Goal: Task Accomplishment & Management: Use online tool/utility

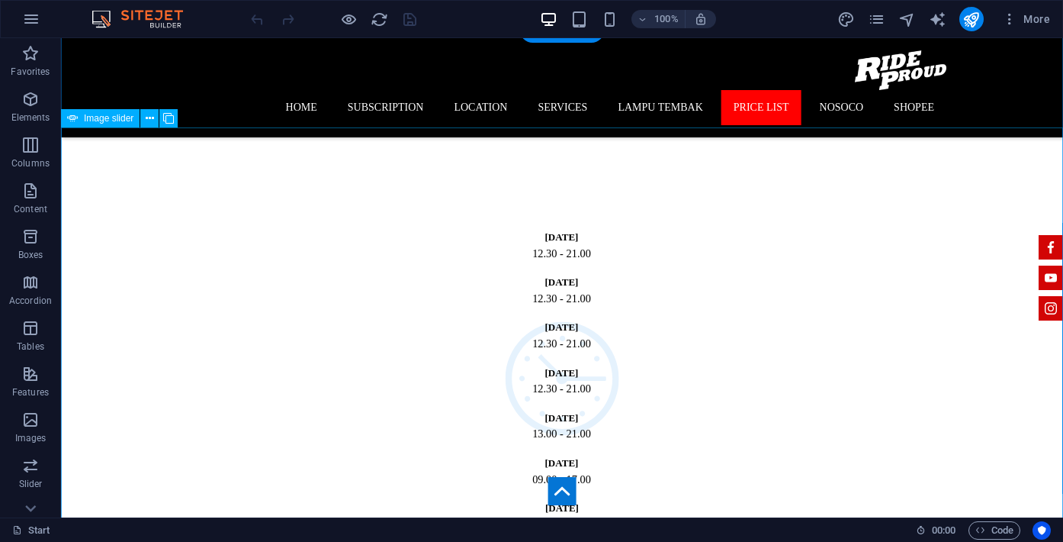
scroll to position [1012, 0]
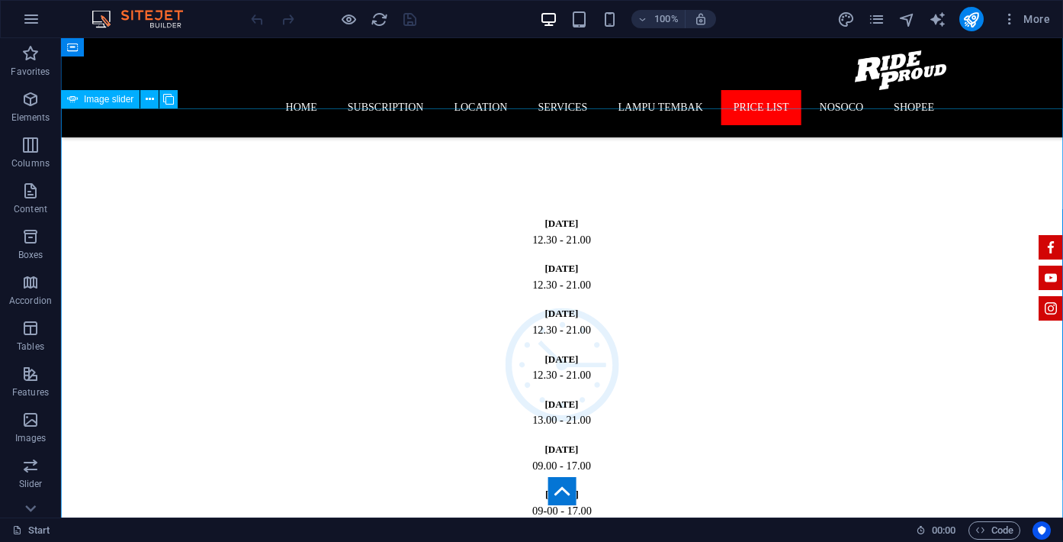
click at [114, 100] on span "Image slider" at bounding box center [109, 99] width 50 height 9
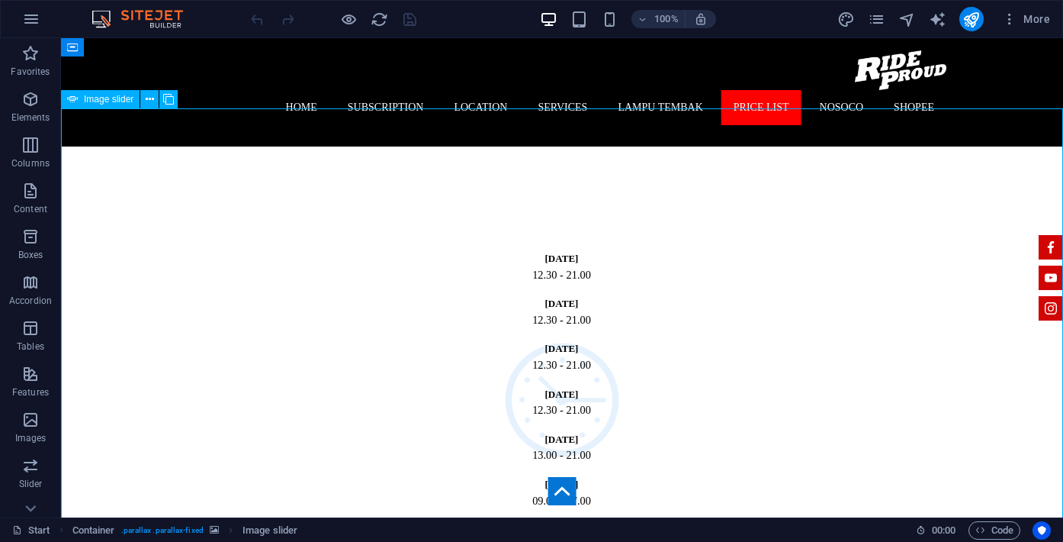
select select "px"
select select "ms"
select select "s"
select select "progressive"
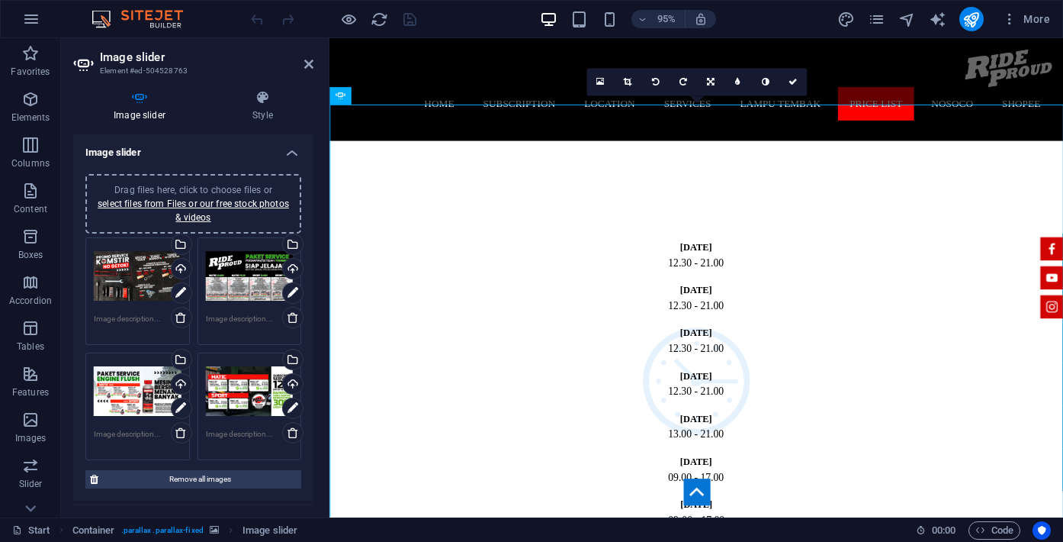
scroll to position [1047, 0]
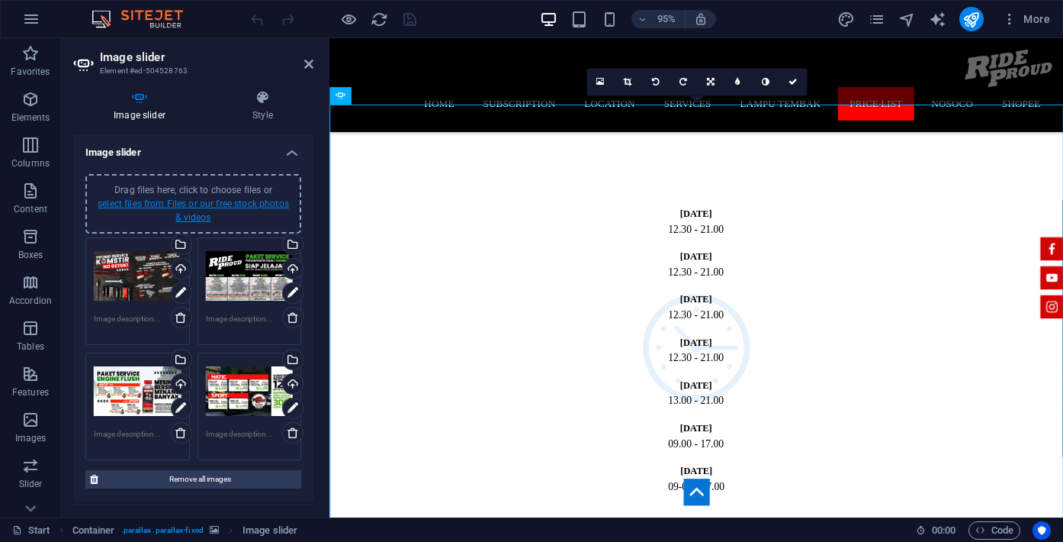
click at [197, 205] on link "select files from Files or our free stock photos & videos" at bounding box center [193, 210] width 191 height 24
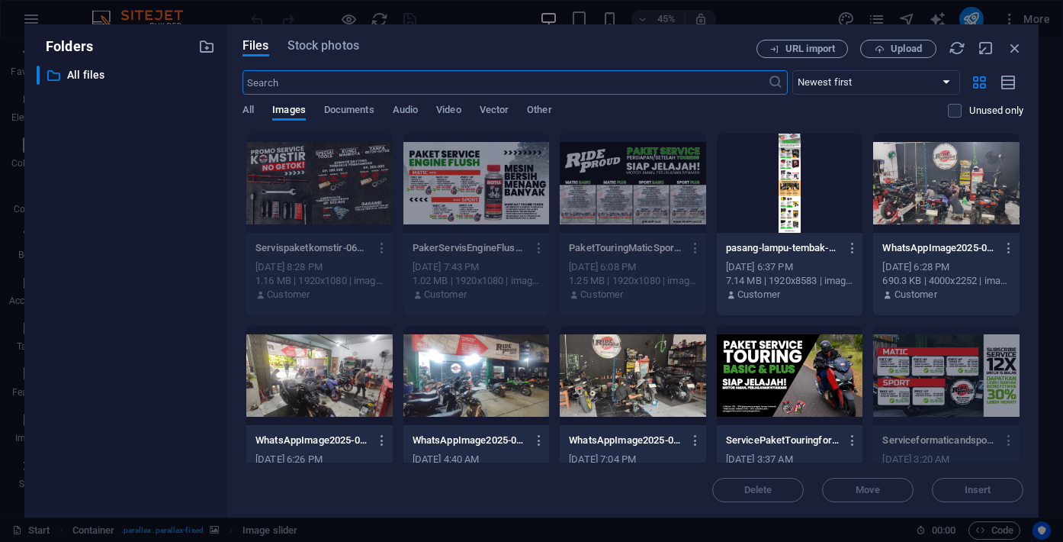
scroll to position [1523, 0]
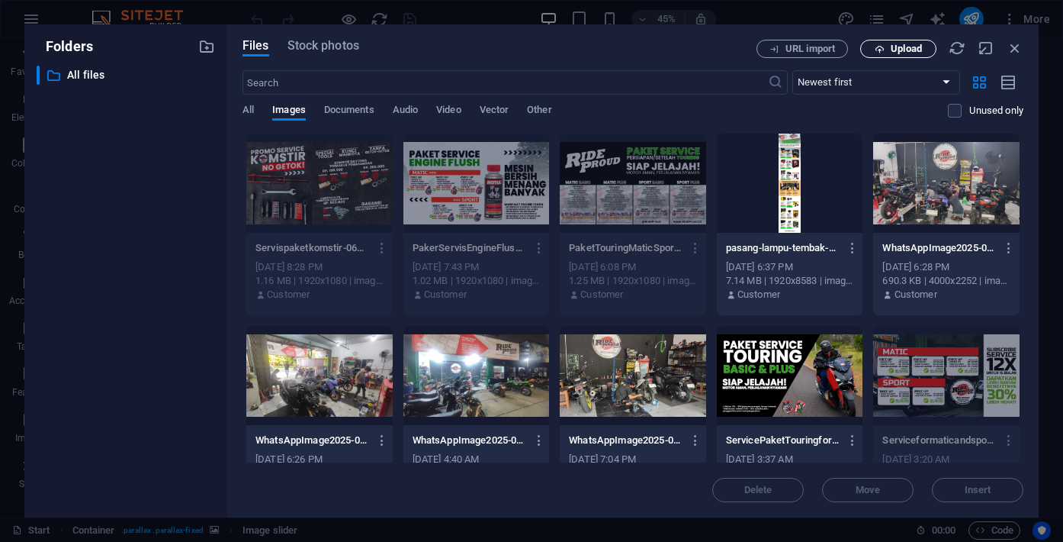
click at [893, 51] on span "Upload" at bounding box center [906, 48] width 31 height 9
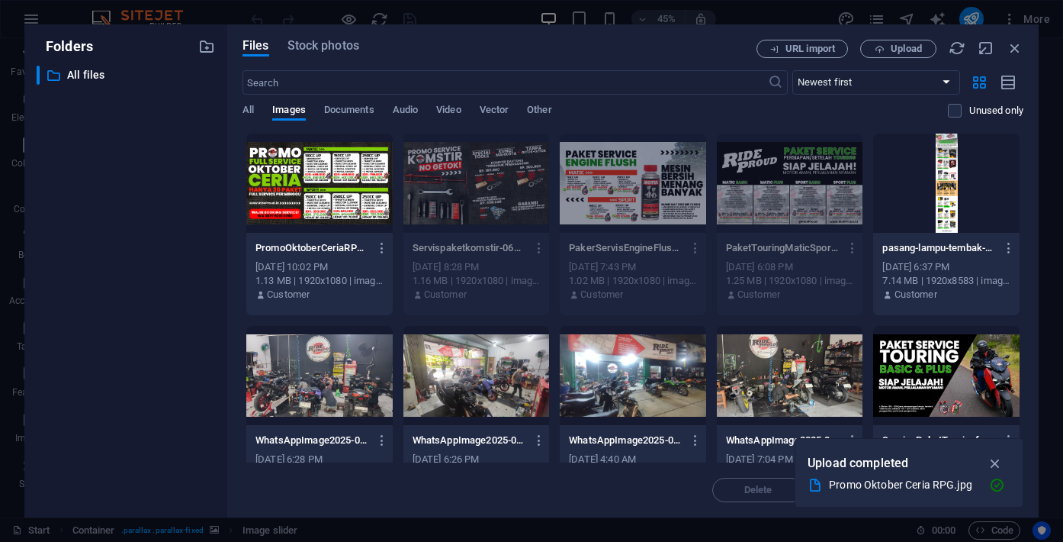
click at [345, 190] on div at bounding box center [319, 182] width 146 height 99
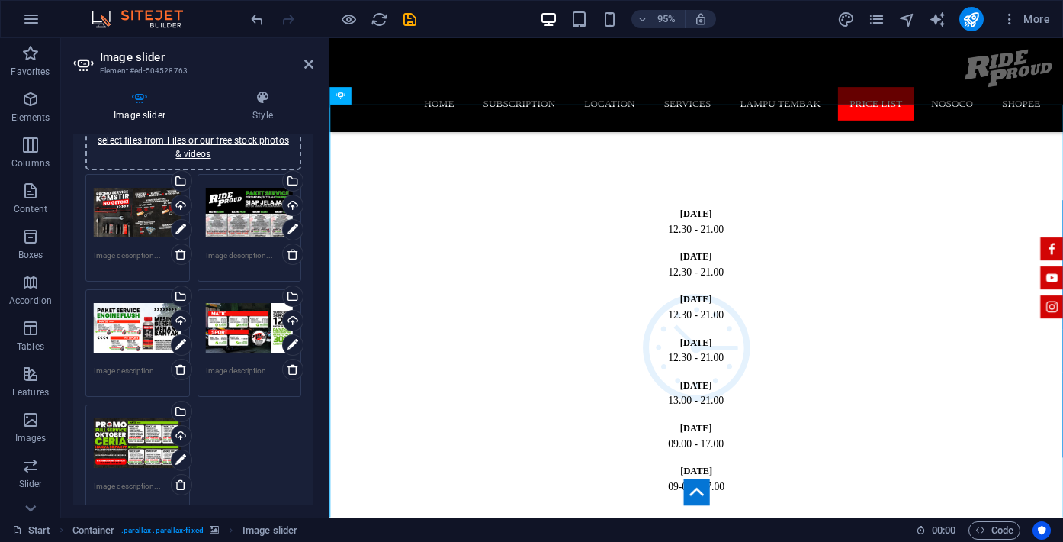
scroll to position [65, 0]
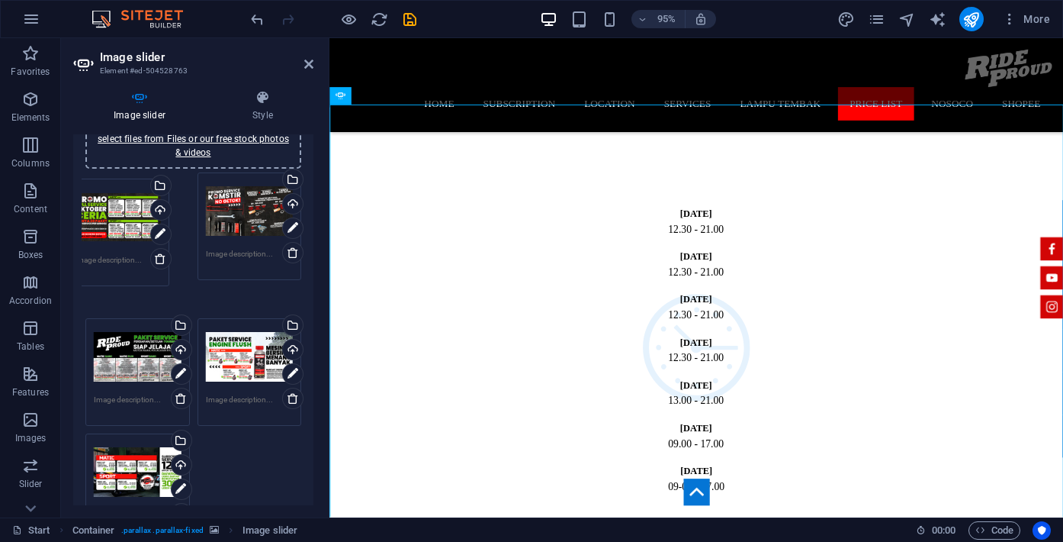
drag, startPoint x: 128, startPoint y: 413, endPoint x: 109, endPoint y: 188, distance: 225.1
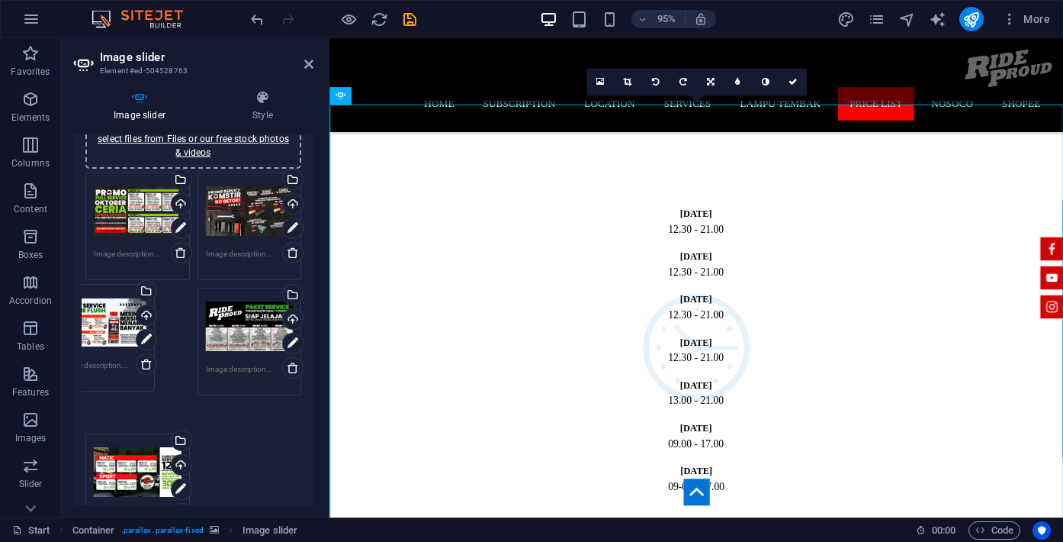
drag, startPoint x: 247, startPoint y: 291, endPoint x: 111, endPoint y: 288, distance: 136.6
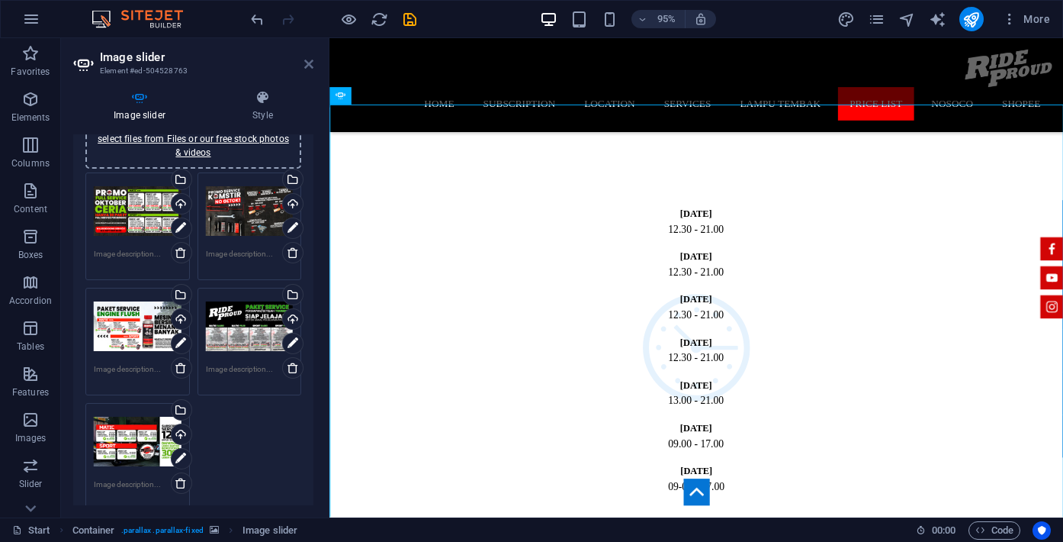
click at [307, 63] on icon at bounding box center [308, 64] width 9 height 12
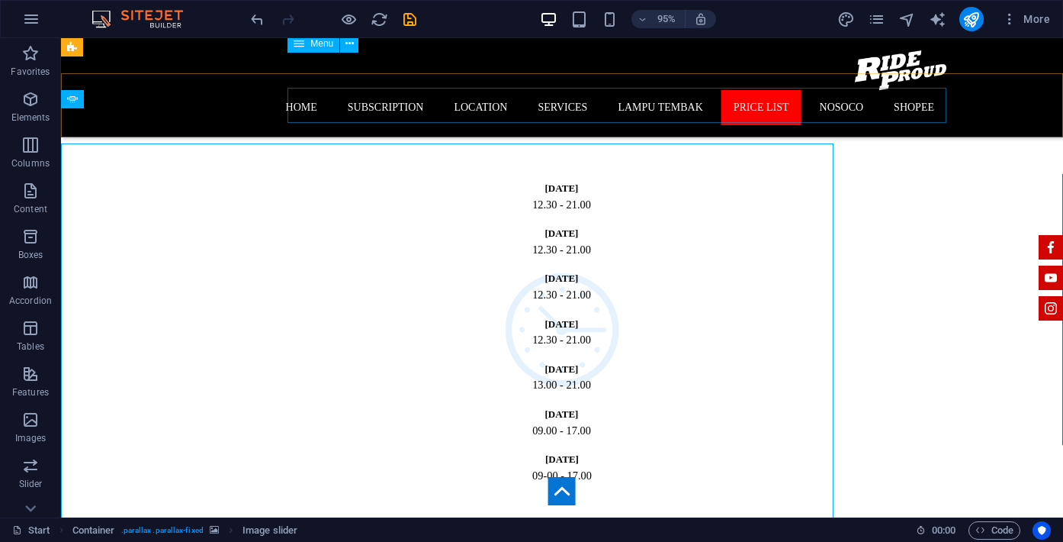
scroll to position [1012, 0]
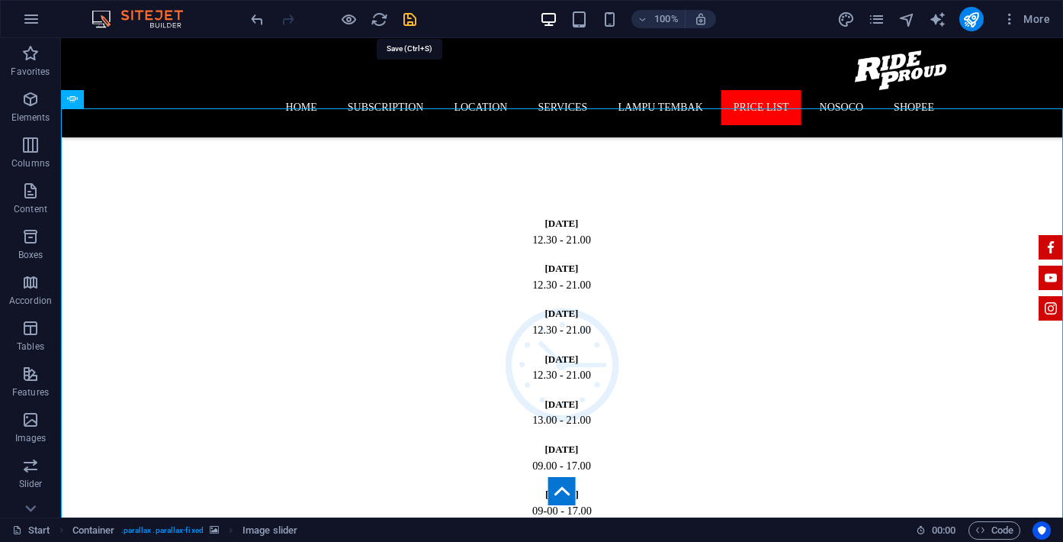
click at [410, 21] on icon "save" at bounding box center [410, 20] width 18 height 18
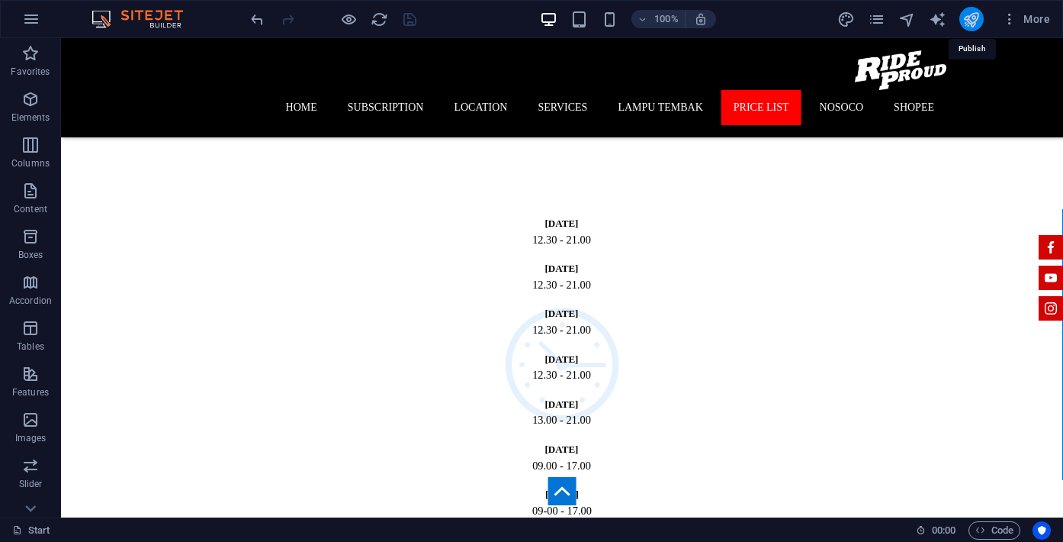
click at [967, 21] on icon "publish" at bounding box center [972, 20] width 18 height 18
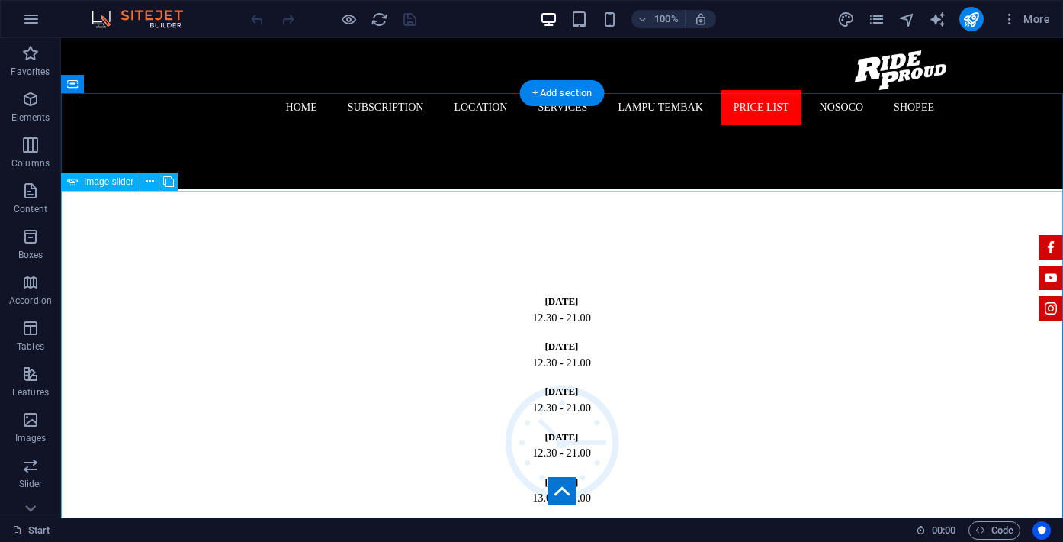
scroll to position [925, 0]
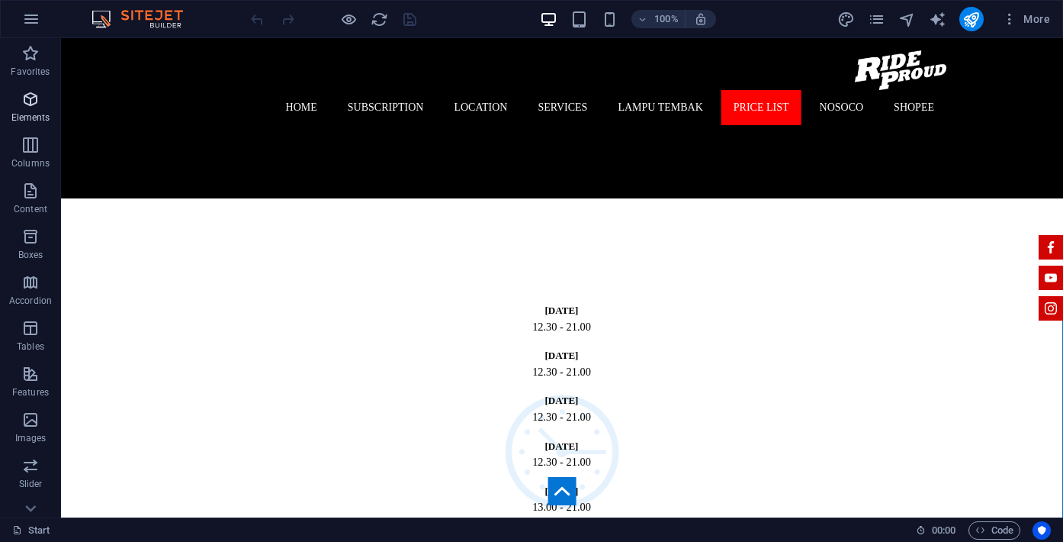
click at [34, 109] on span "Elements" at bounding box center [30, 108] width 61 height 37
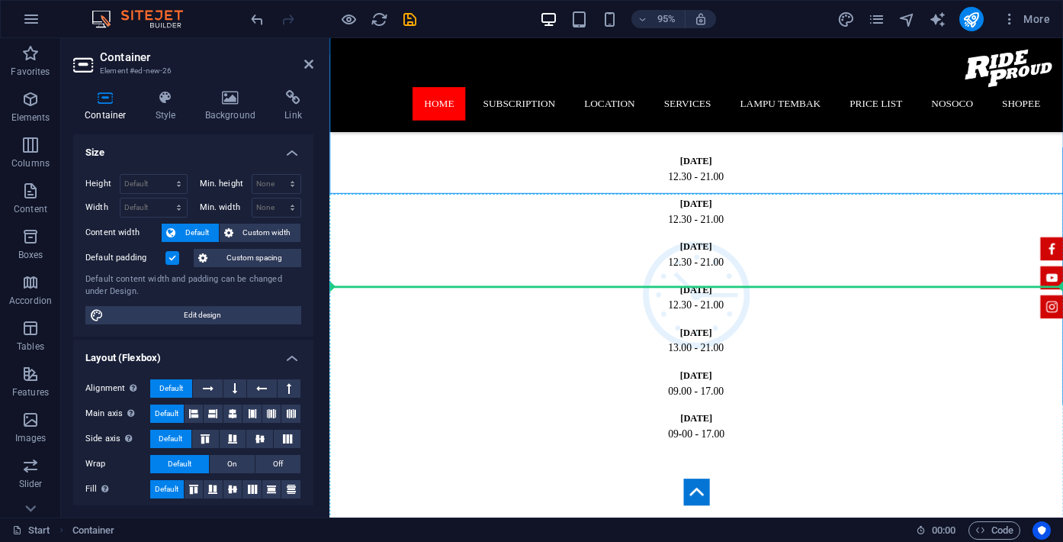
scroll to position [1159, 0]
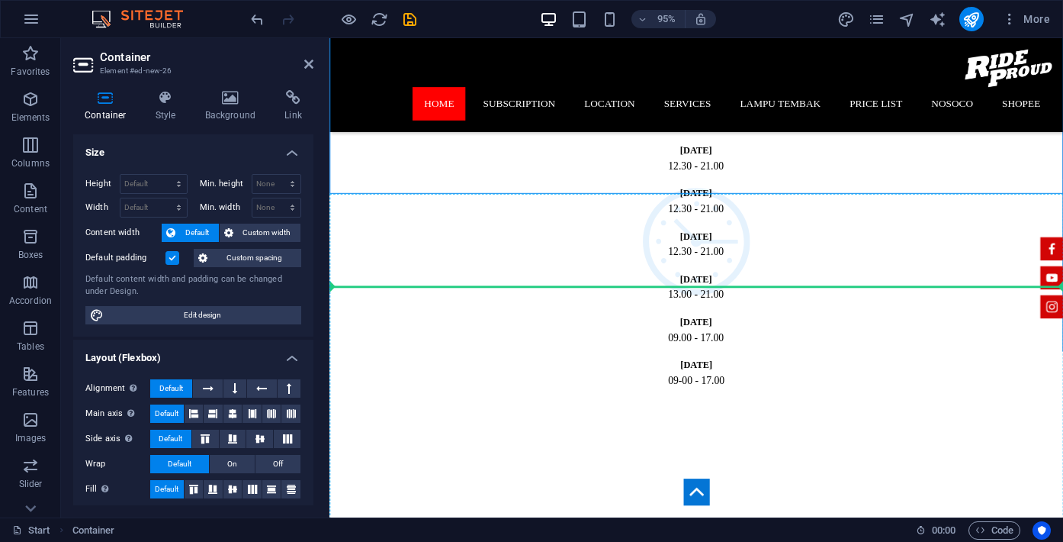
drag, startPoint x: 671, startPoint y: 135, endPoint x: 385, endPoint y: 301, distance: 330.2
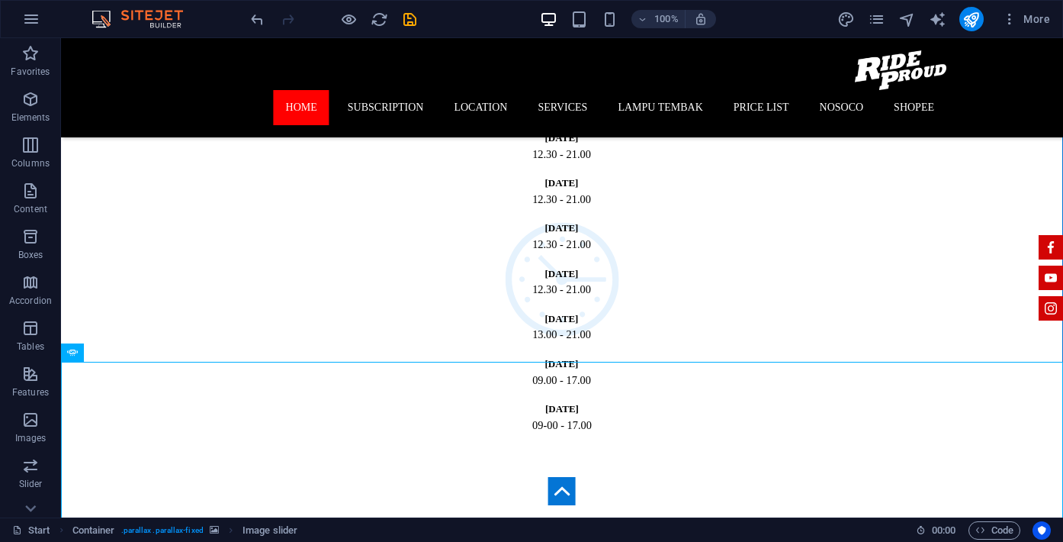
scroll to position [1063, 0]
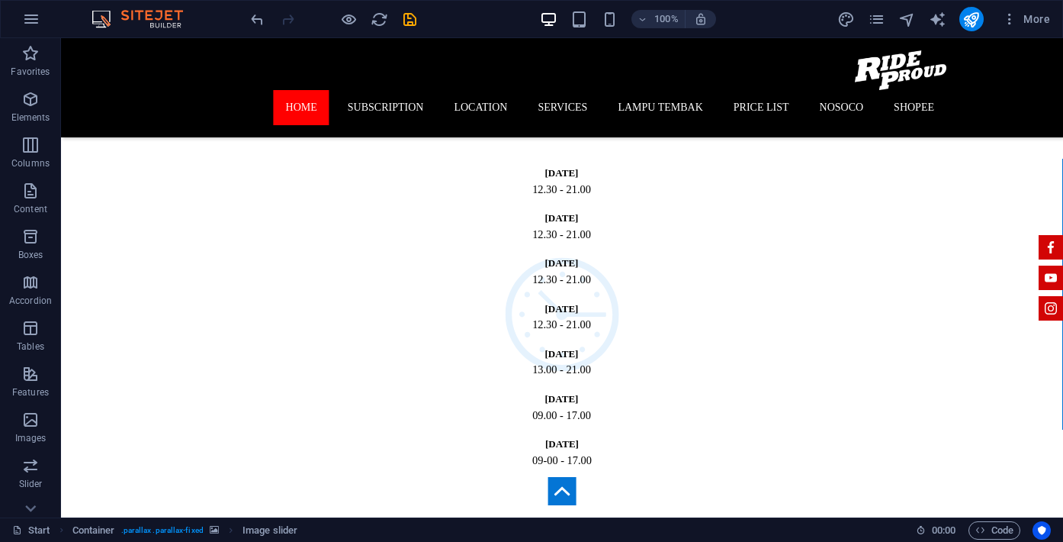
drag, startPoint x: 440, startPoint y: 375, endPoint x: 414, endPoint y: 269, distance: 109.9
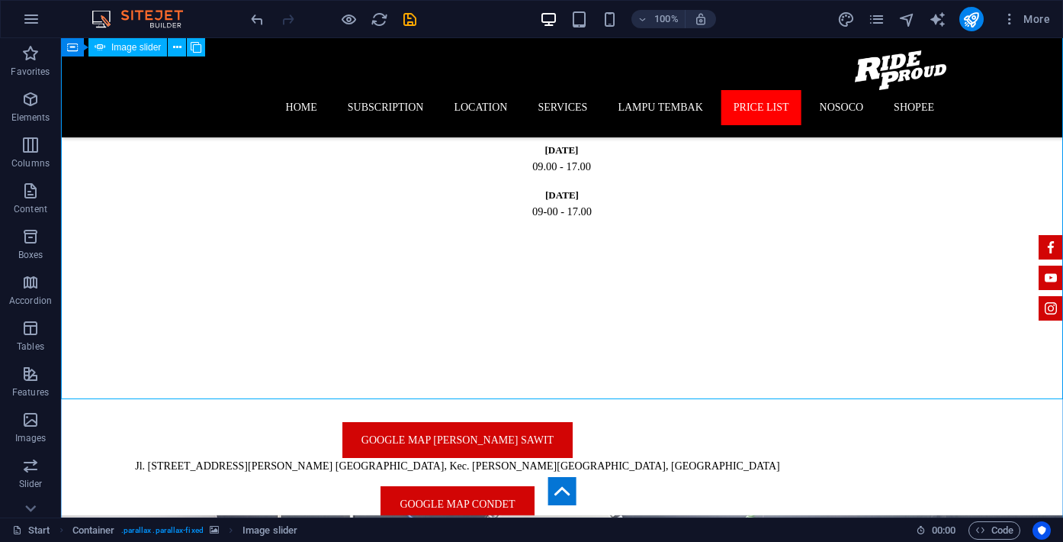
scroll to position [1310, 0]
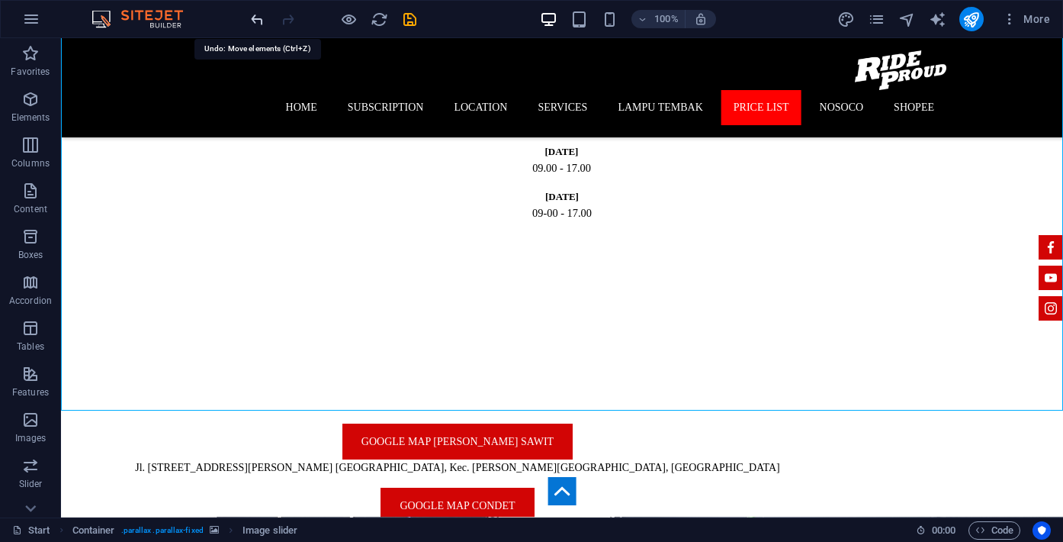
click at [252, 24] on icon "undo" at bounding box center [258, 20] width 18 height 18
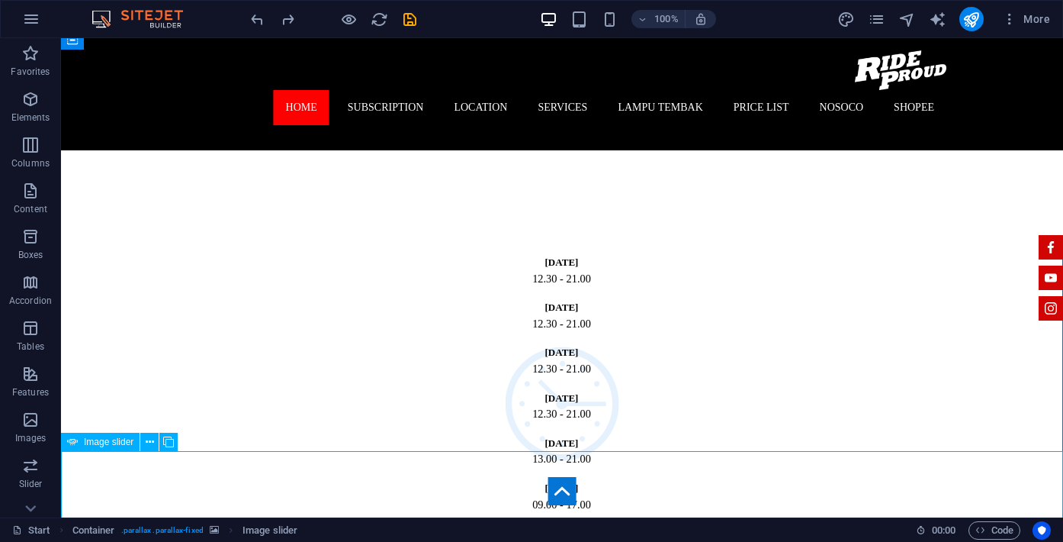
scroll to position [987, 0]
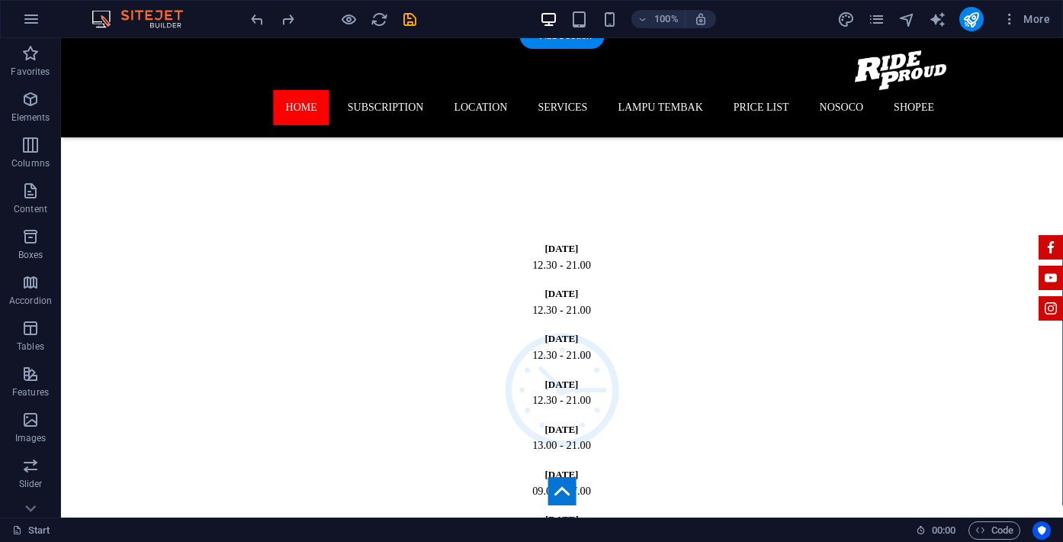
drag, startPoint x: 150, startPoint y: 481, endPoint x: 311, endPoint y: 314, distance: 232.0
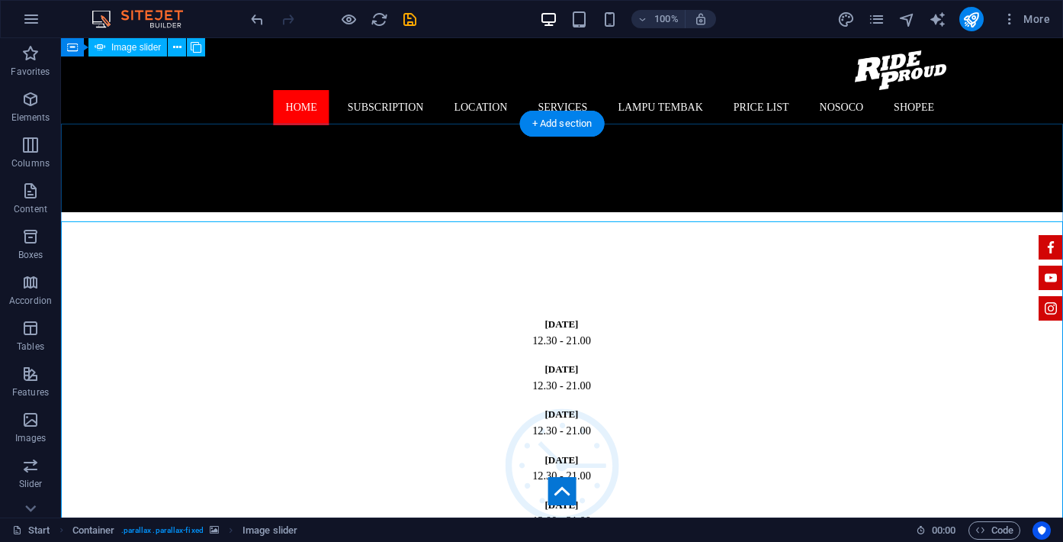
scroll to position [897, 0]
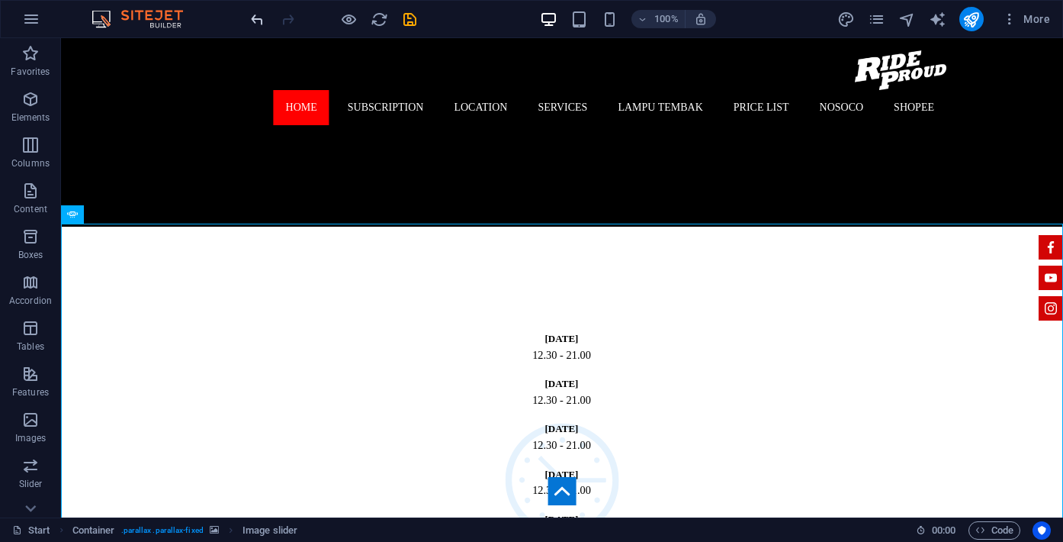
click at [254, 18] on icon "undo" at bounding box center [258, 20] width 18 height 18
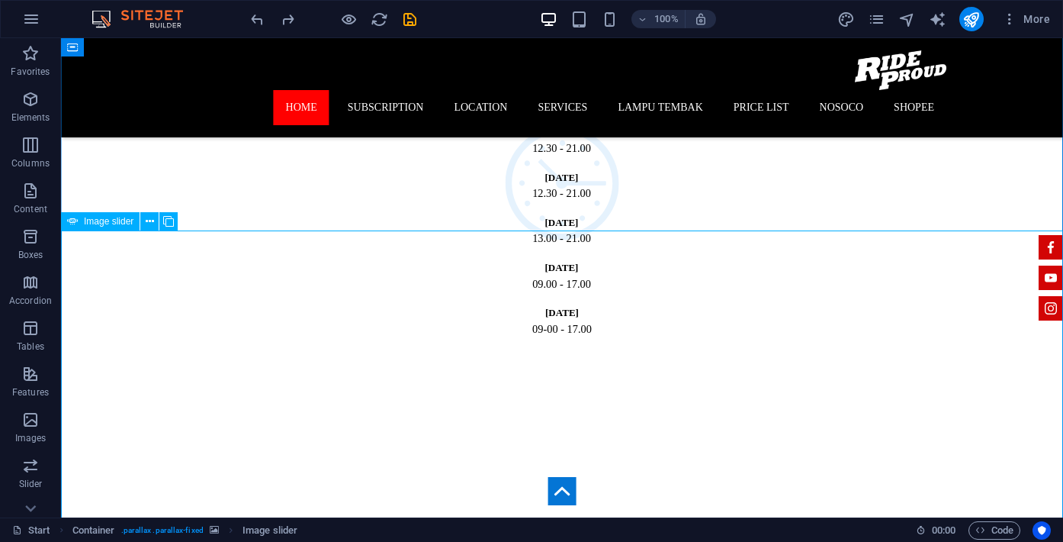
scroll to position [1191, 0]
click at [151, 224] on icon at bounding box center [150, 225] width 8 height 16
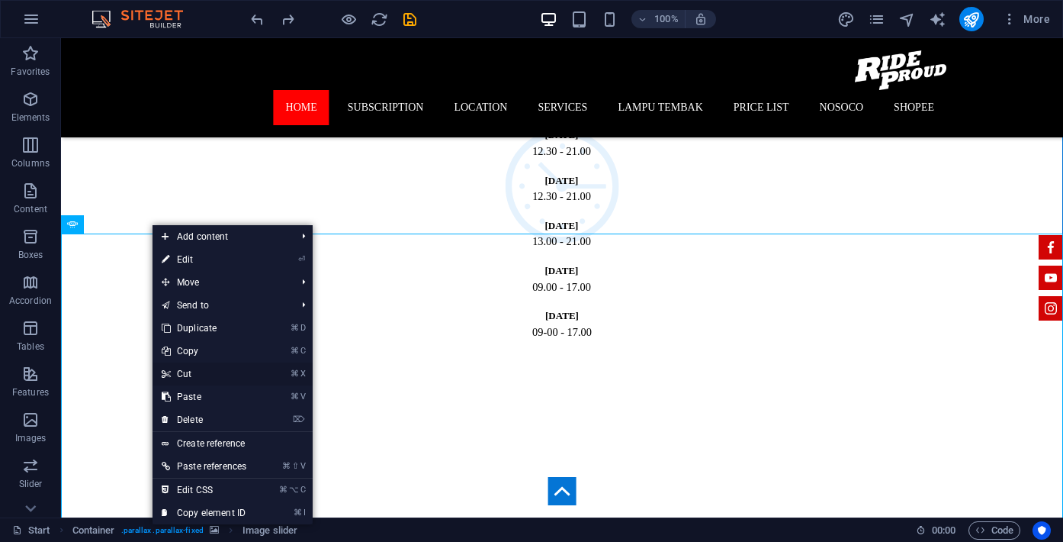
click at [188, 371] on link "⌘ X Cut" at bounding box center [204, 373] width 103 height 23
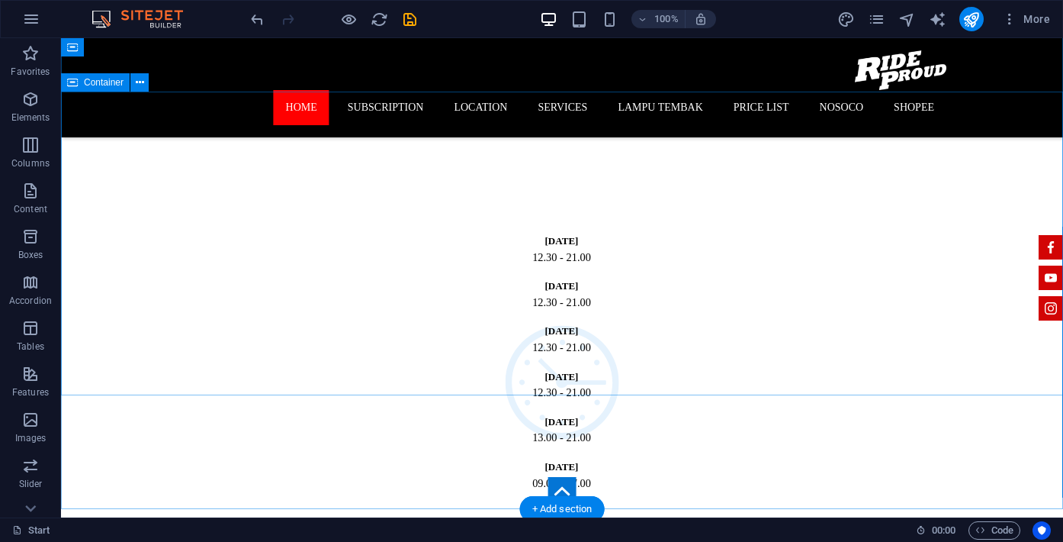
scroll to position [985, 0]
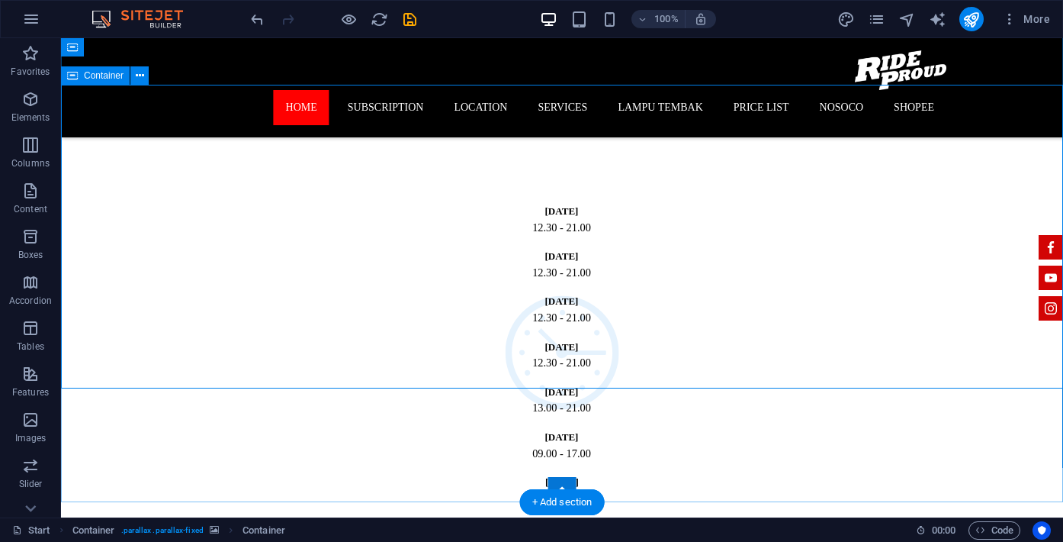
scroll to position [1014, 0]
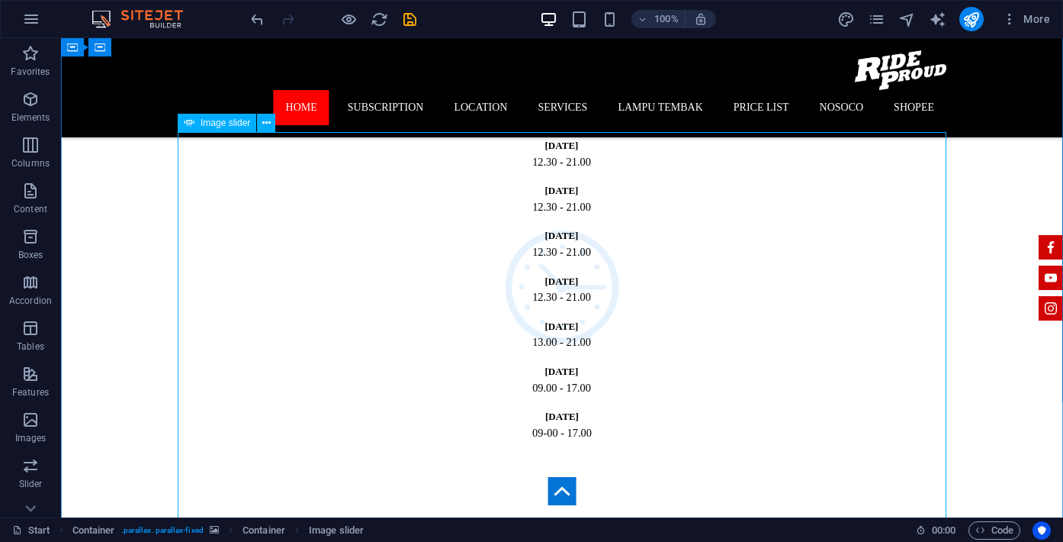
scroll to position [1086, 0]
click at [233, 121] on span "Image slider" at bounding box center [226, 122] width 50 height 9
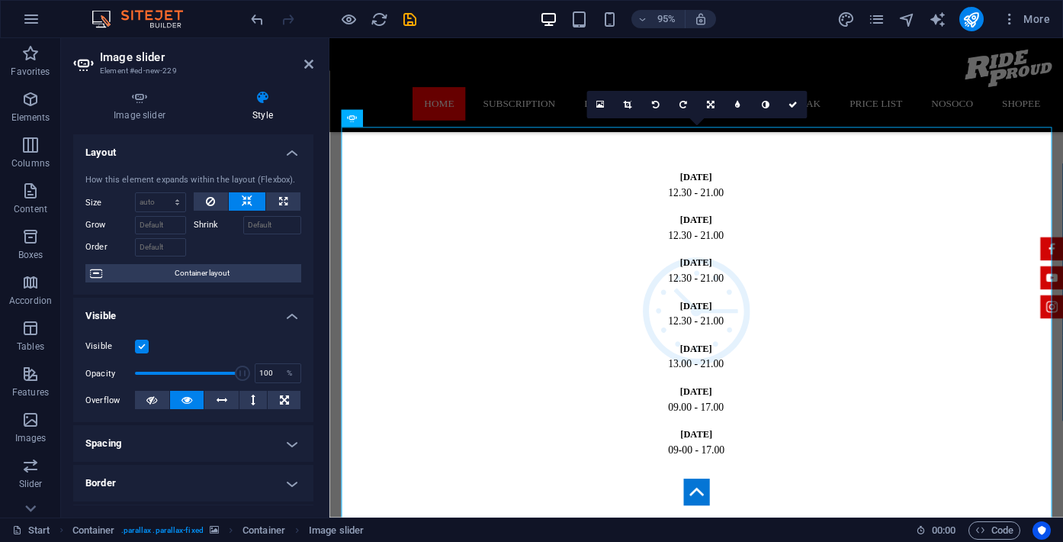
scroll to position [1121, 0]
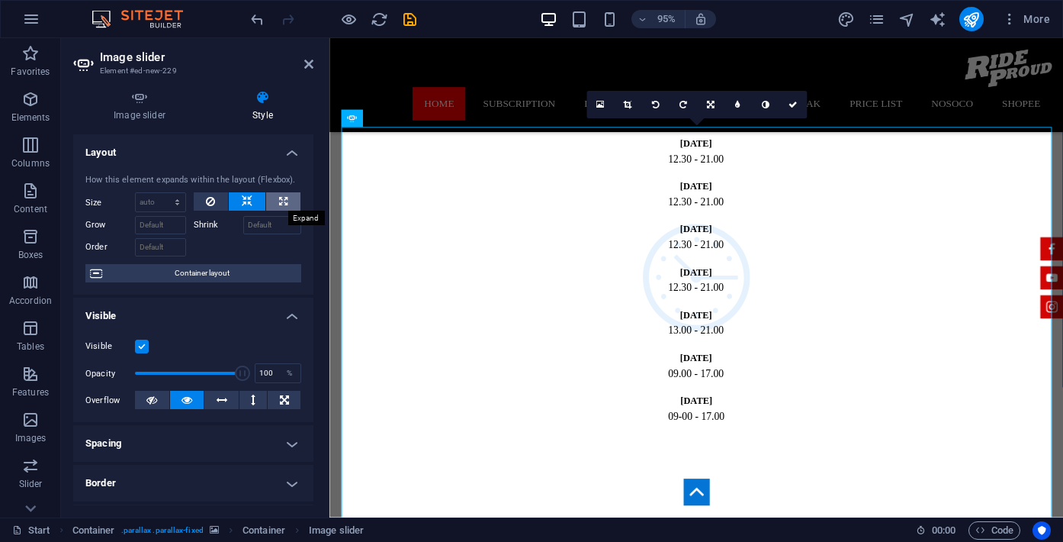
click at [279, 200] on icon at bounding box center [283, 201] width 8 height 18
type input "100"
select select "%"
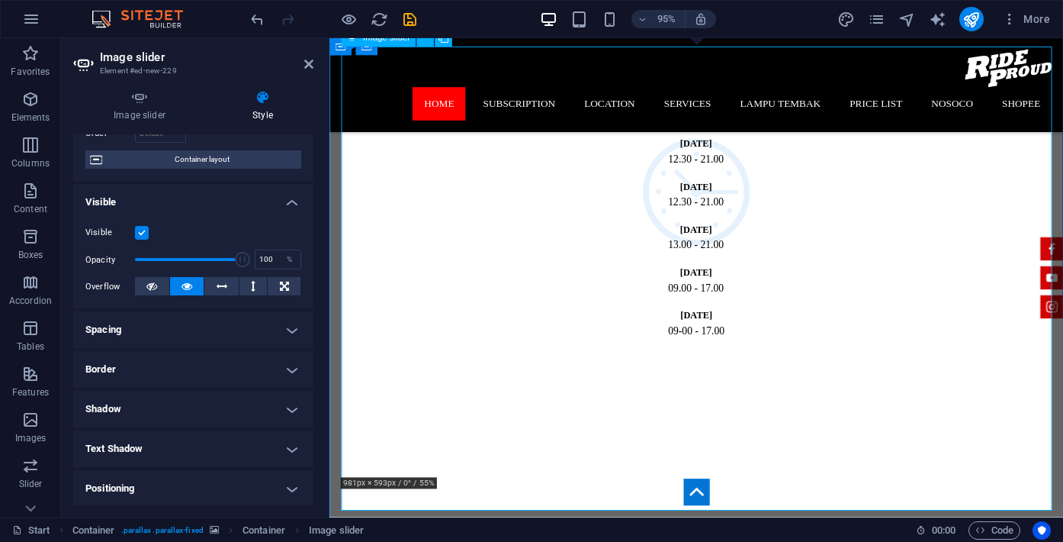
scroll to position [1202, 0]
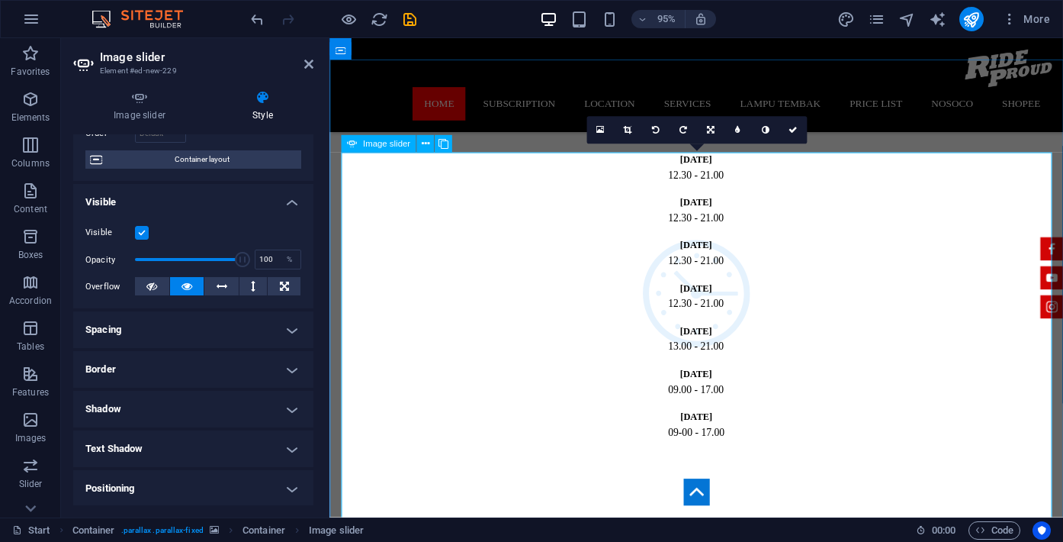
scroll to position [1111, 0]
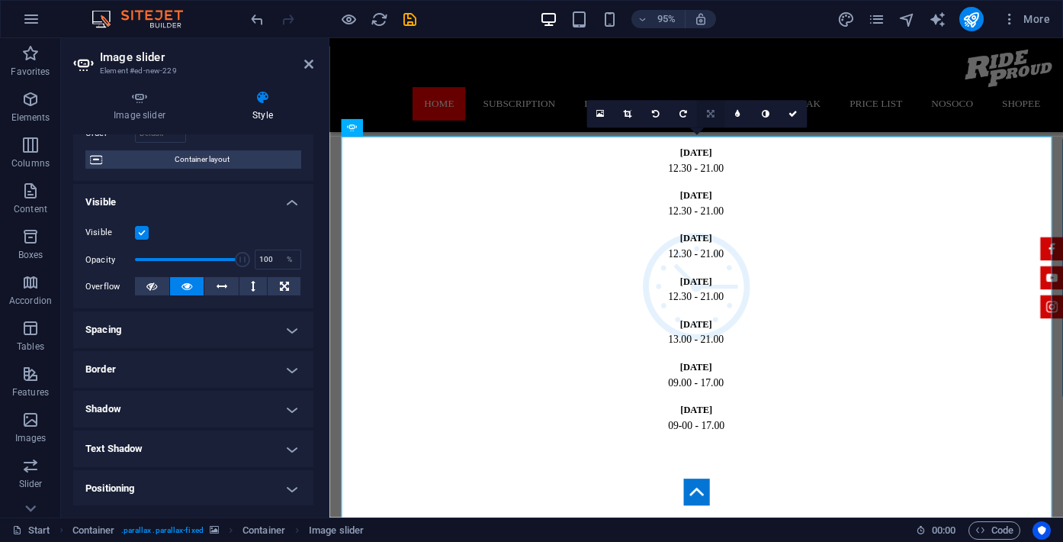
click at [709, 114] on icon at bounding box center [710, 114] width 8 height 8
click at [145, 231] on label at bounding box center [142, 233] width 14 height 14
click at [0, 0] on input "Visible" at bounding box center [0, 0] width 0 height 0
click at [145, 231] on label at bounding box center [142, 233] width 14 height 14
click at [0, 0] on input "Visible" at bounding box center [0, 0] width 0 height 0
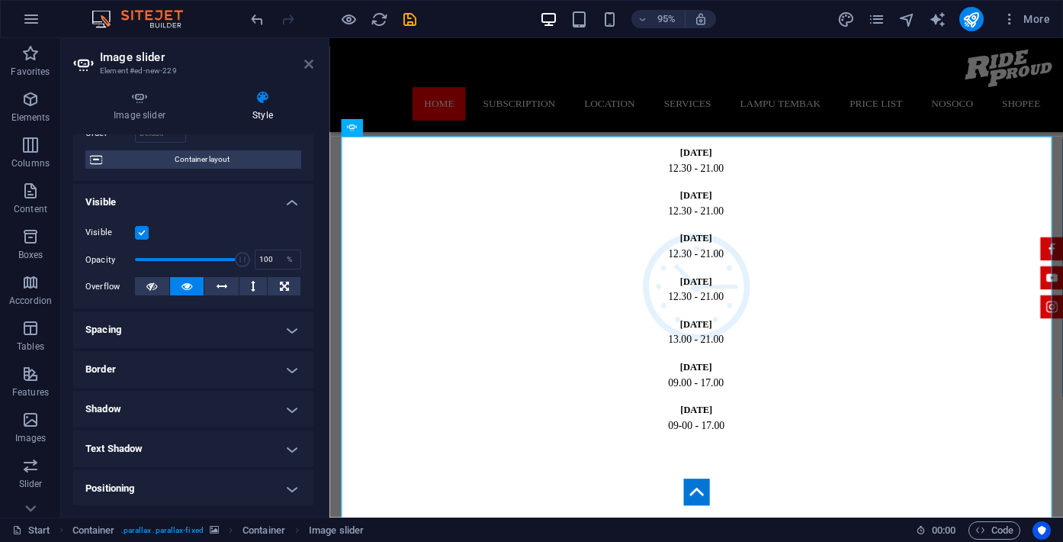
click at [310, 61] on icon at bounding box center [308, 64] width 9 height 12
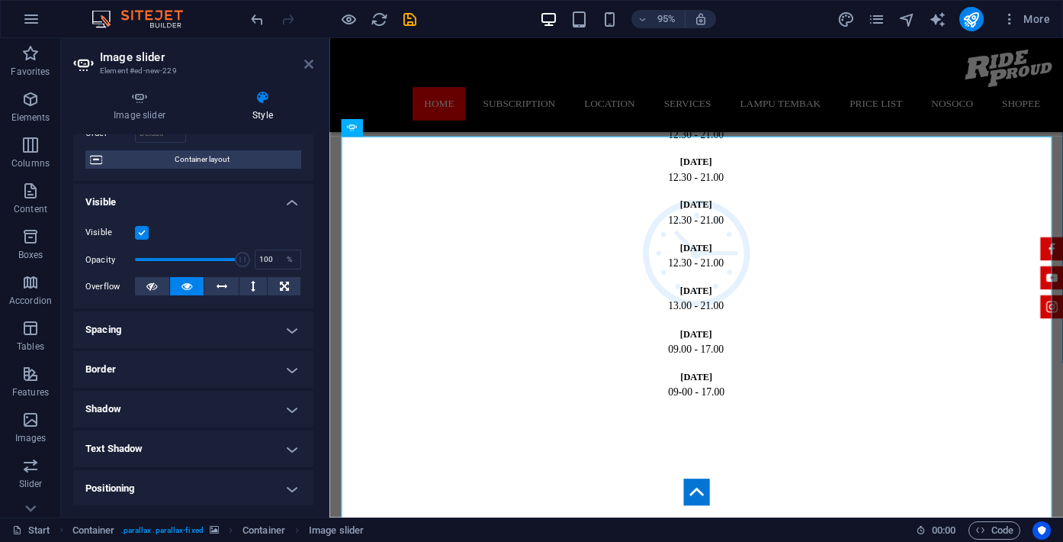
scroll to position [1076, 0]
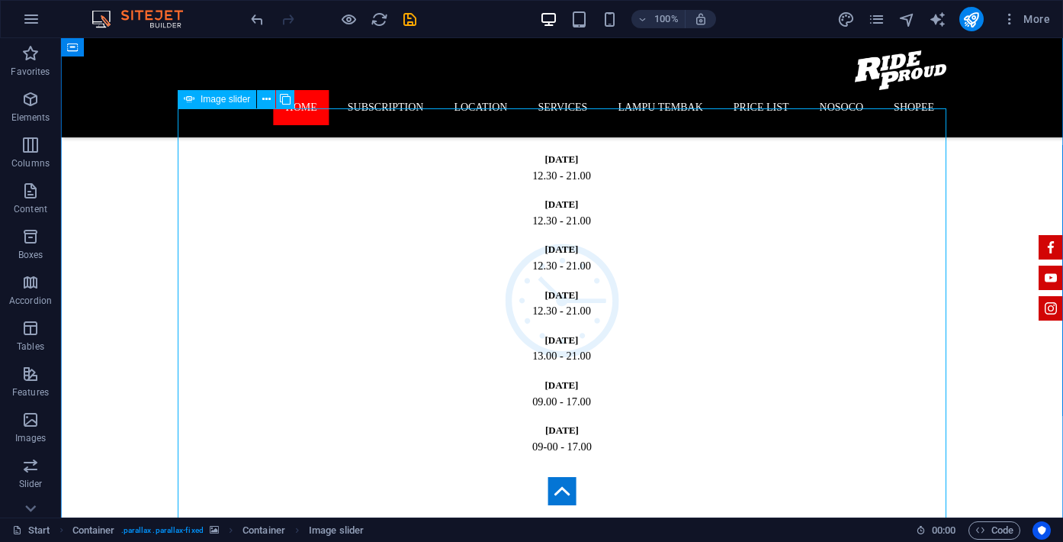
scroll to position [1132, 0]
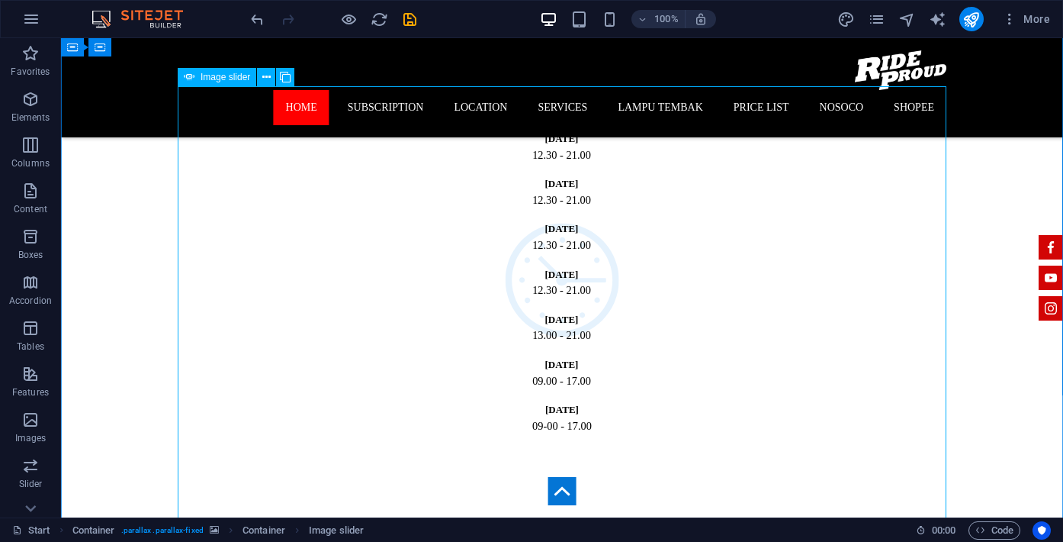
select select "%"
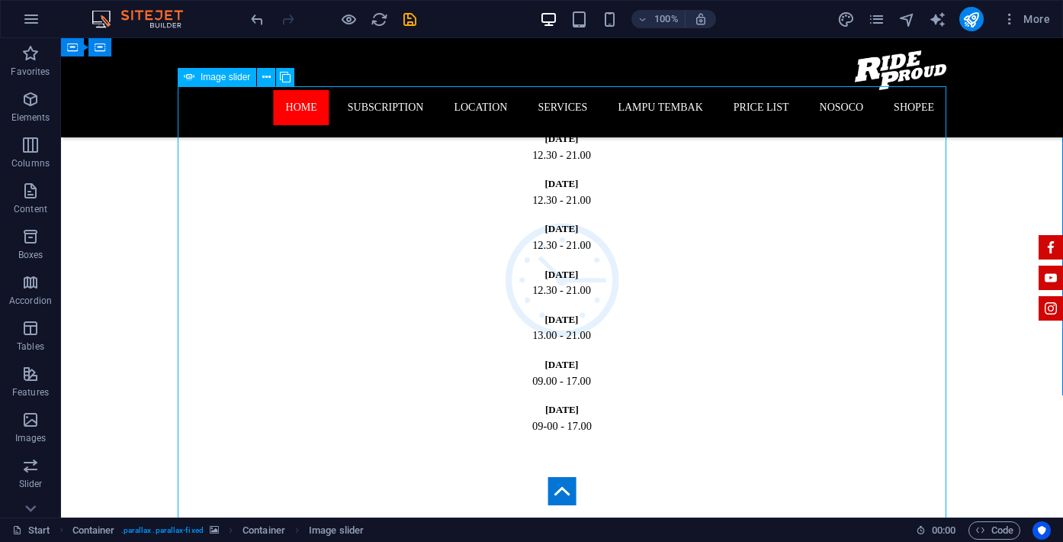
select select "%"
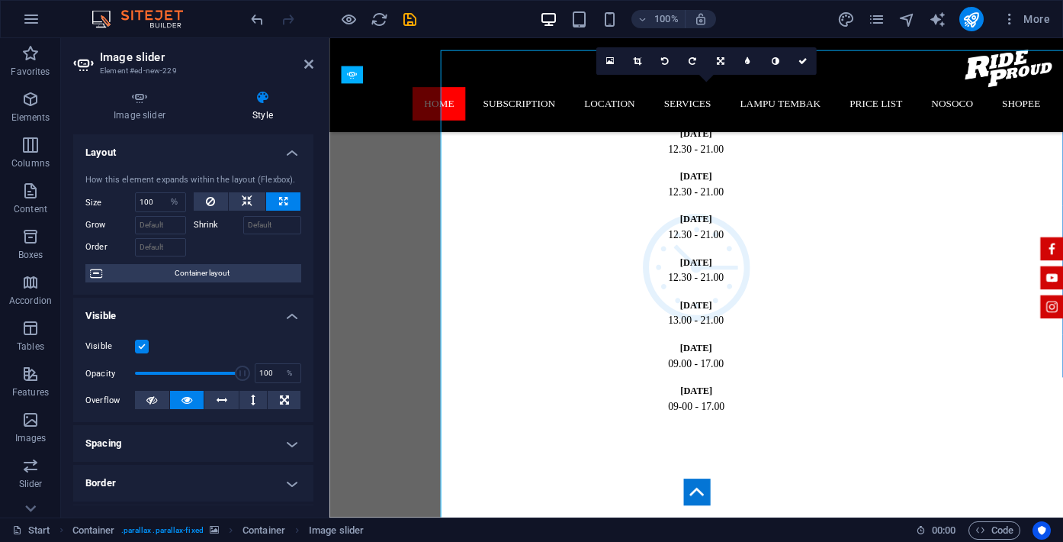
scroll to position [1167, 0]
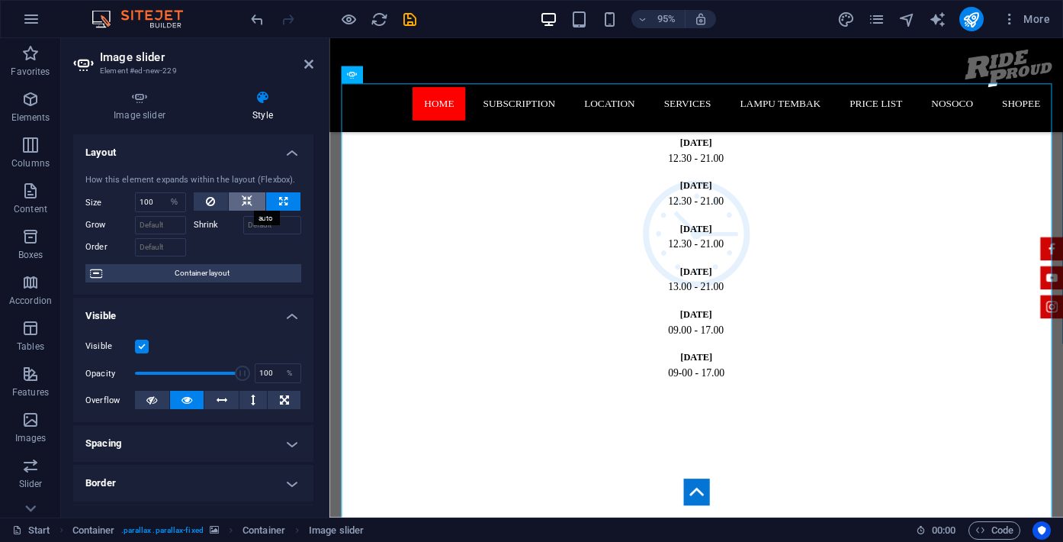
click at [246, 198] on icon at bounding box center [247, 201] width 11 height 18
click at [280, 399] on icon at bounding box center [284, 400] width 9 height 18
click at [188, 394] on icon at bounding box center [187, 400] width 11 height 18
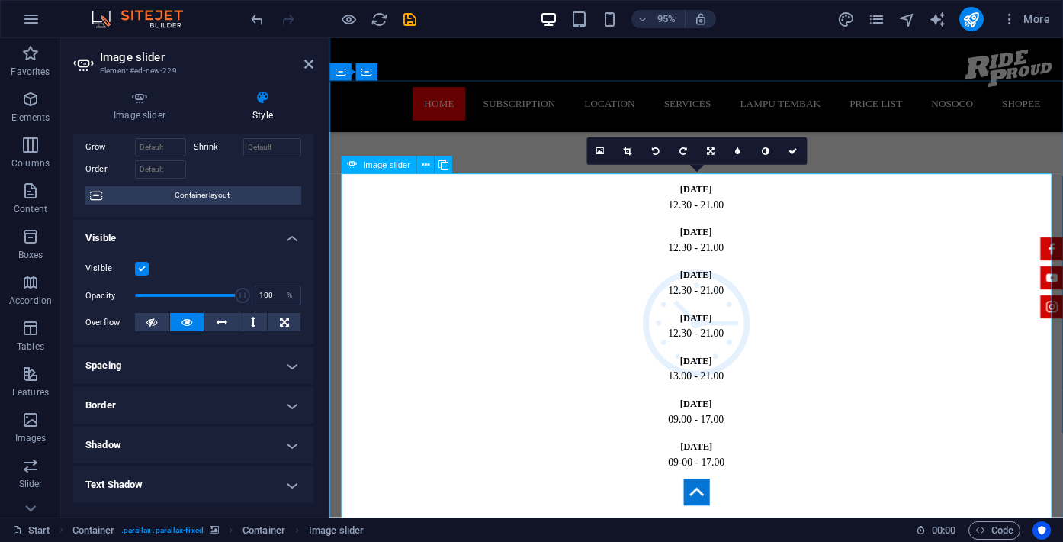
scroll to position [1066, 0]
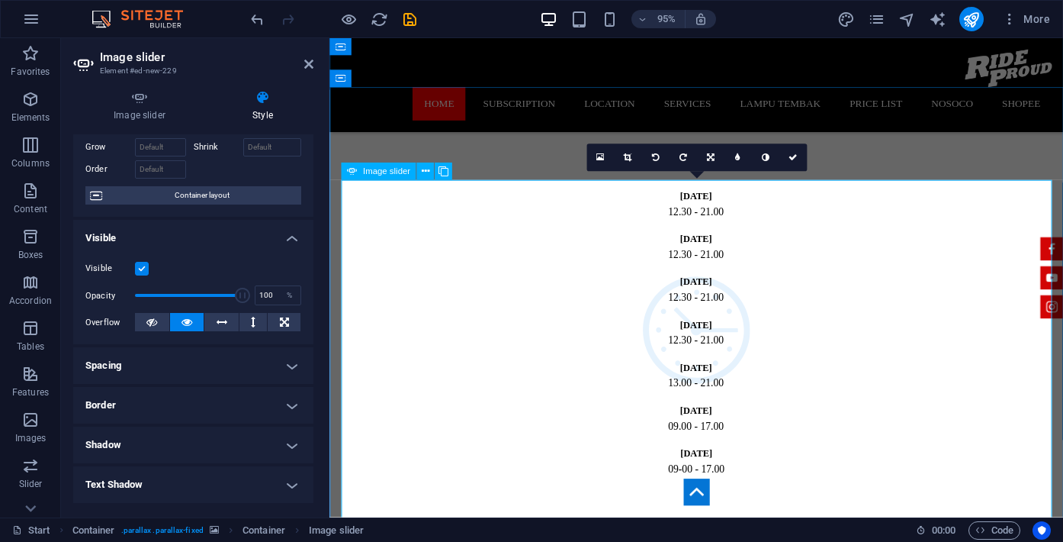
click at [387, 172] on span "Image slider" at bounding box center [386, 171] width 47 height 8
click at [144, 98] on icon at bounding box center [139, 97] width 133 height 15
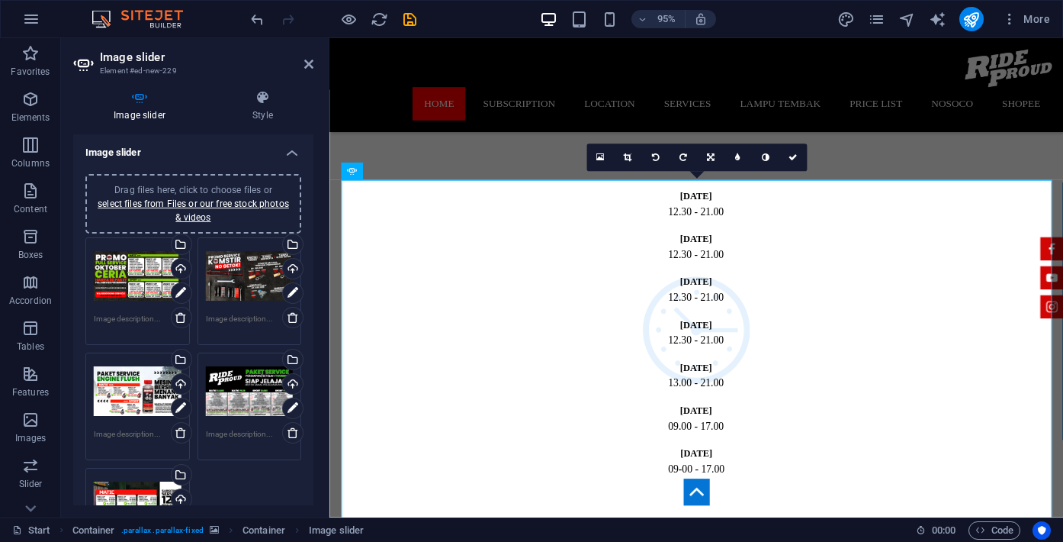
click at [139, 278] on div "Drag files here, click to choose files or select files from Files or our free s…" at bounding box center [138, 276] width 88 height 61
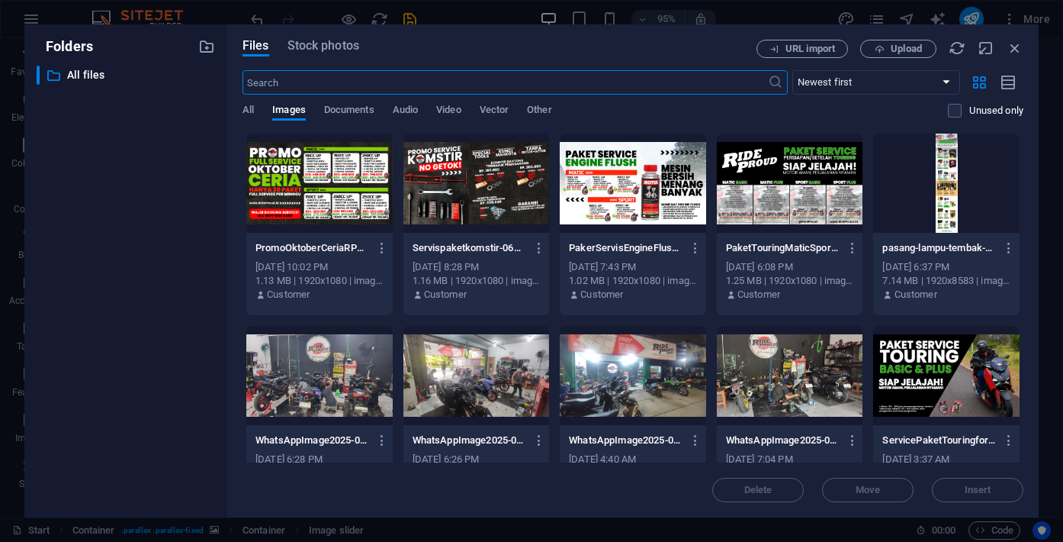
scroll to position [1542, 0]
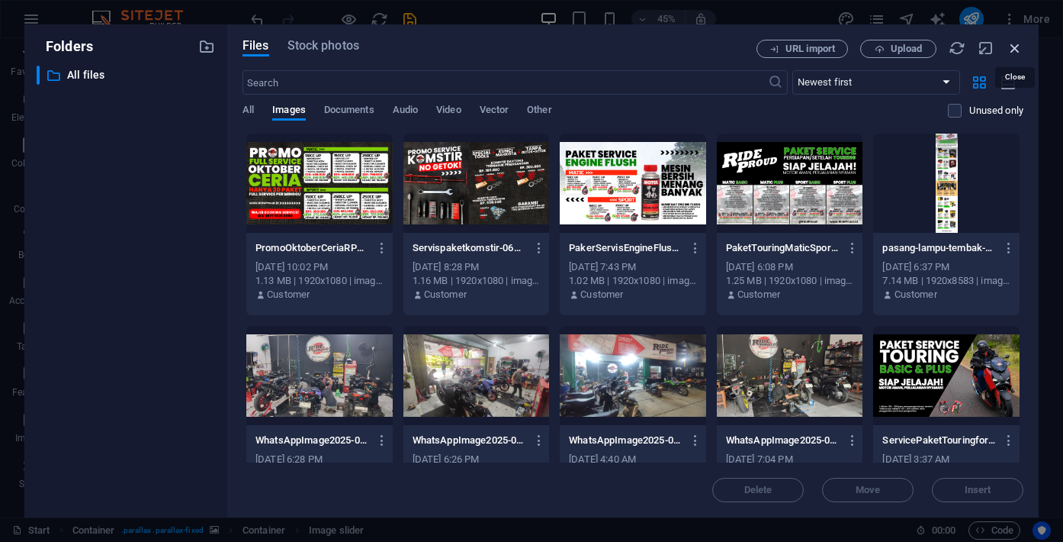
click at [1018, 47] on icon "button" at bounding box center [1015, 48] width 17 height 17
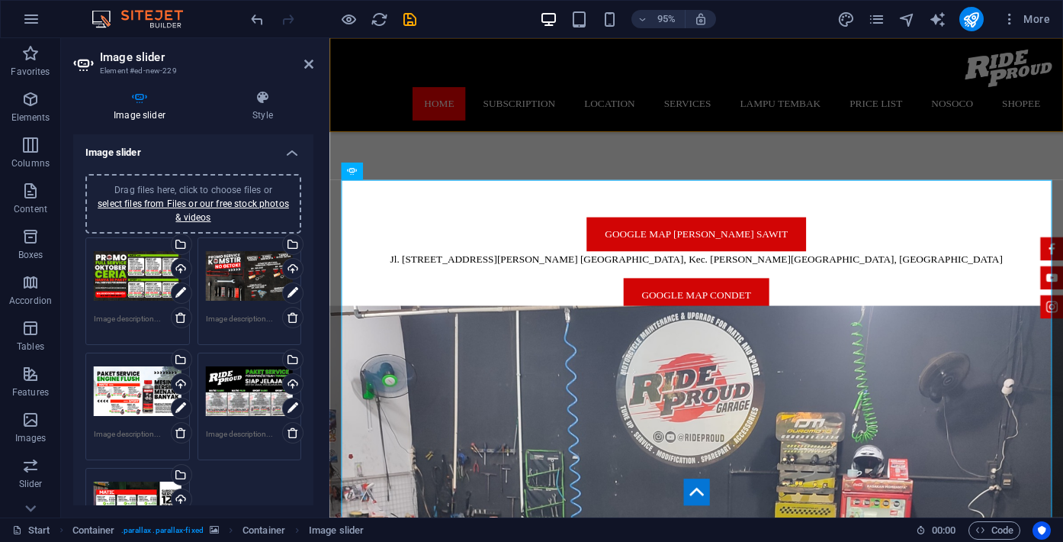
scroll to position [1066, 0]
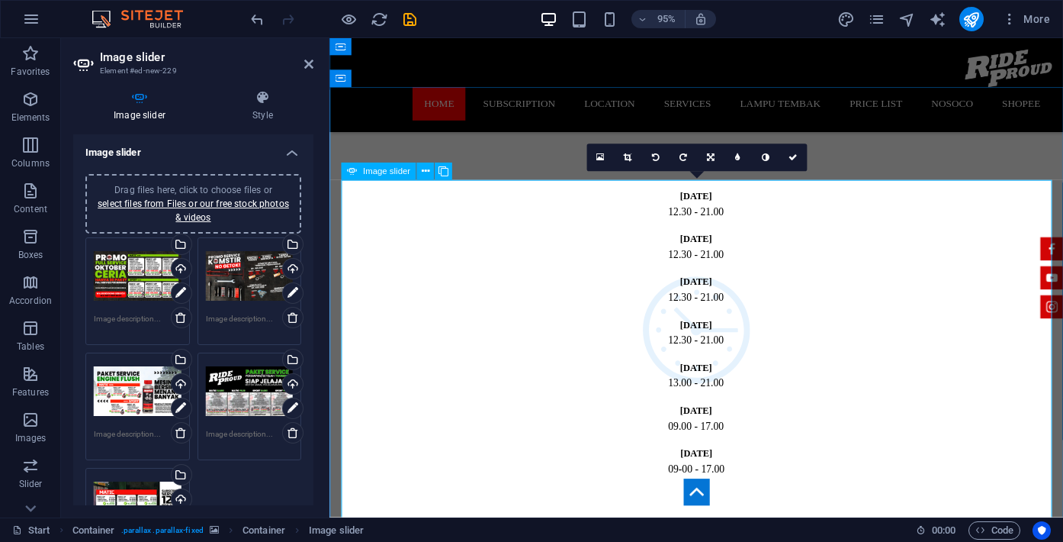
click at [385, 170] on span "Image slider" at bounding box center [386, 171] width 47 height 8
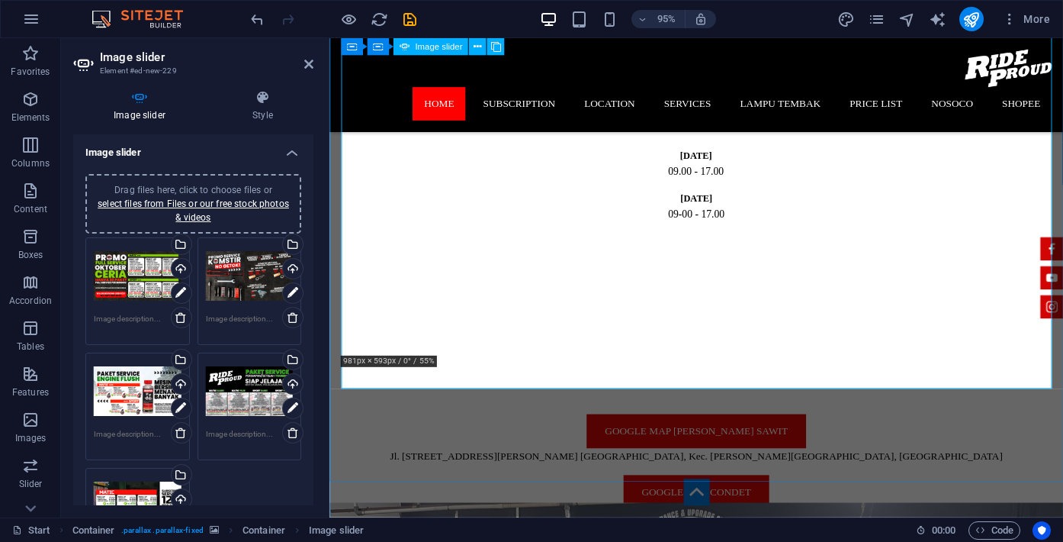
scroll to position [1328, 0]
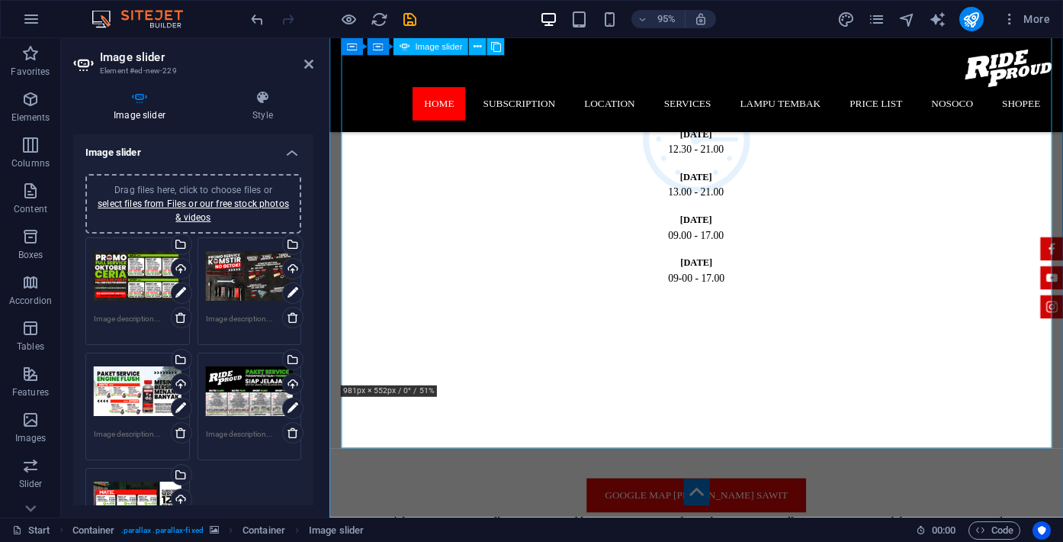
scroll to position [1266, 0]
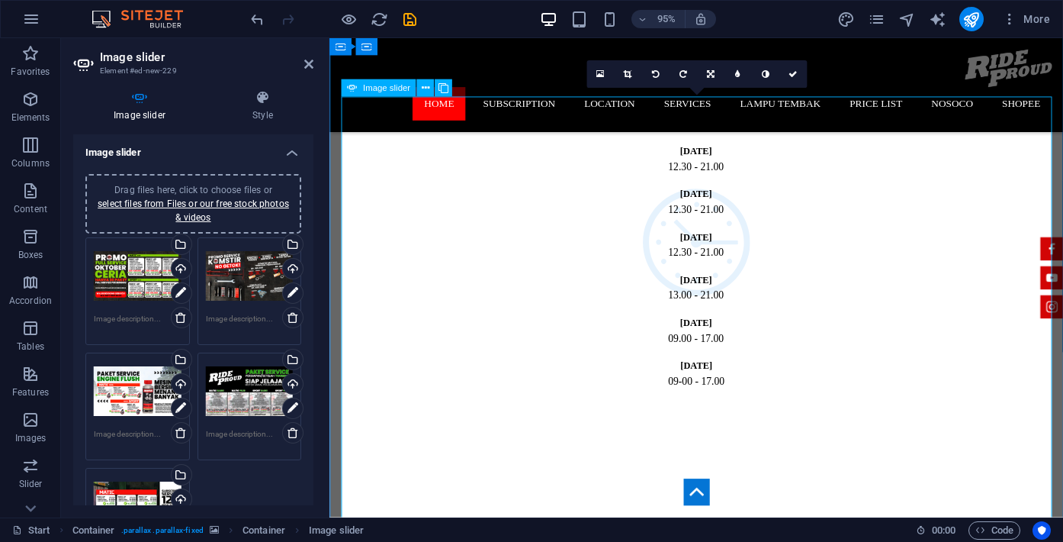
scroll to position [1153, 0]
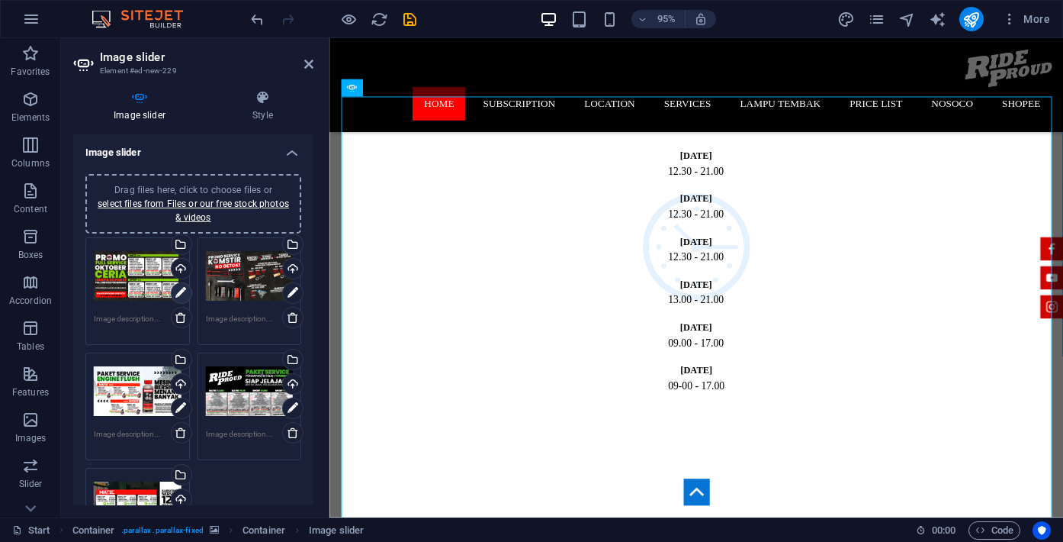
click at [176, 290] on icon at bounding box center [180, 293] width 11 height 18
click at [181, 292] on icon at bounding box center [180, 293] width 11 height 18
click at [181, 289] on icon at bounding box center [180, 293] width 11 height 18
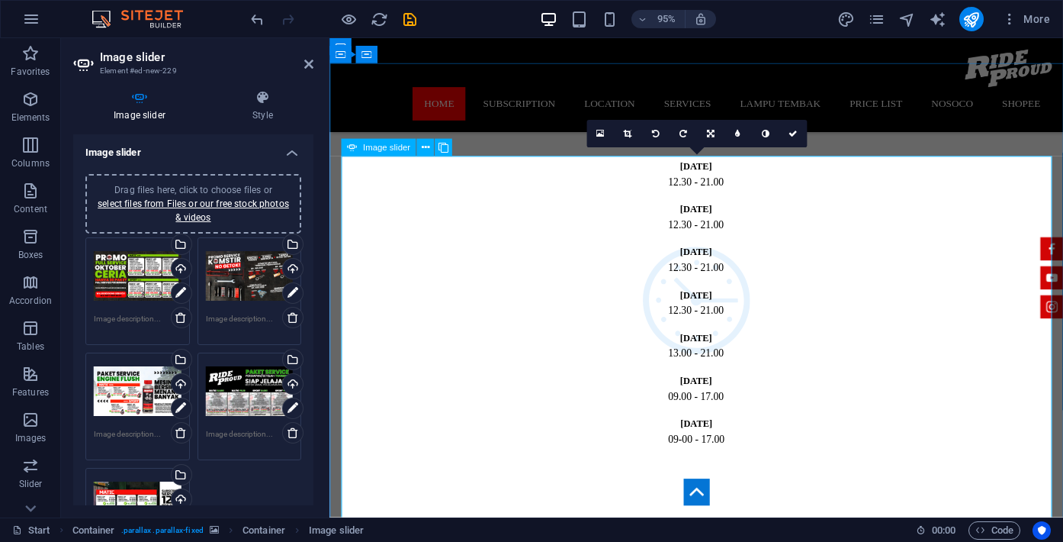
scroll to position [1091, 0]
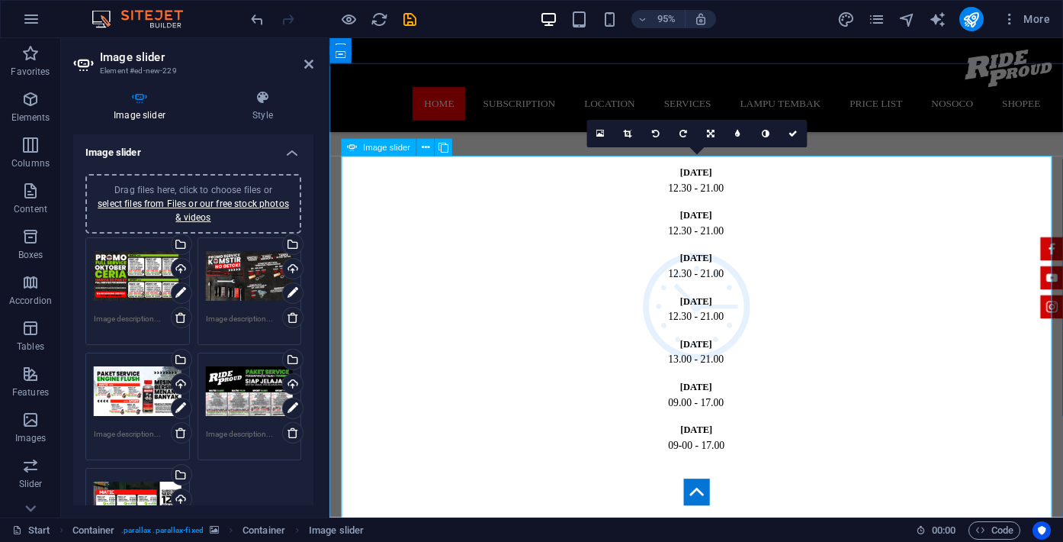
click at [396, 146] on span "Image slider" at bounding box center [386, 147] width 47 height 8
click at [422, 149] on icon at bounding box center [426, 147] width 8 height 15
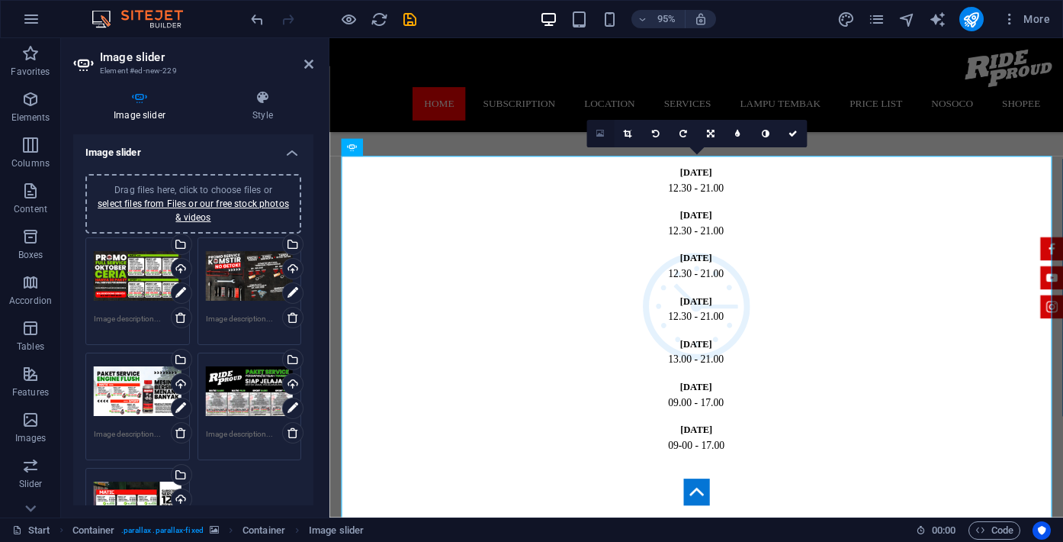
click at [600, 133] on icon at bounding box center [601, 134] width 8 height 10
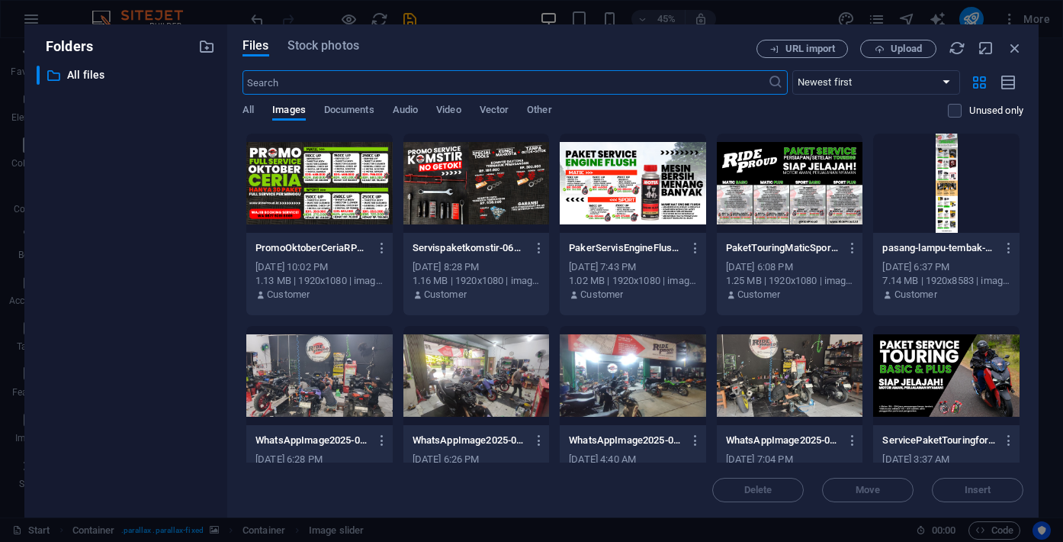
scroll to position [1567, 0]
click at [383, 251] on icon "button" at bounding box center [382, 248] width 14 height 14
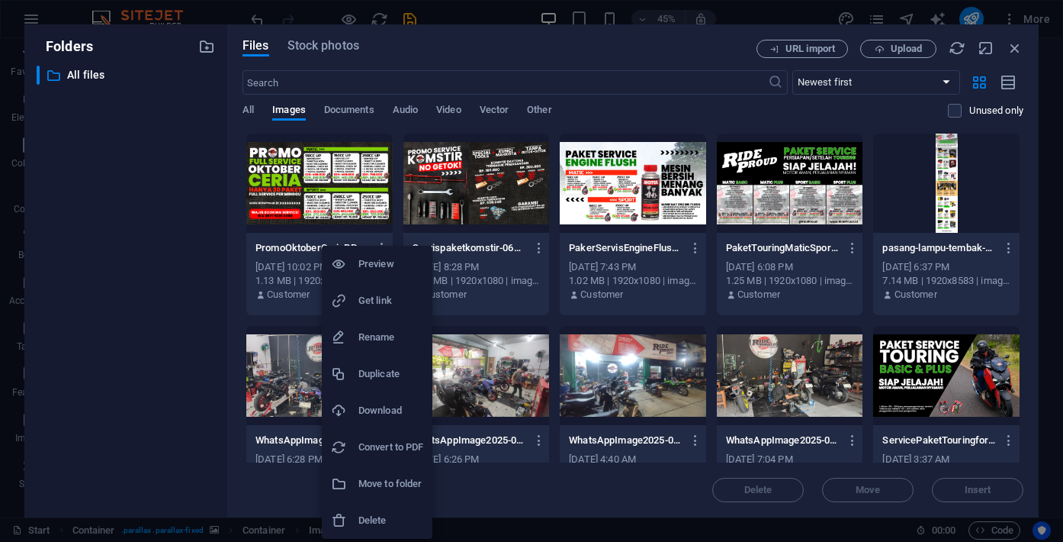
click at [1015, 51] on div at bounding box center [531, 271] width 1063 height 542
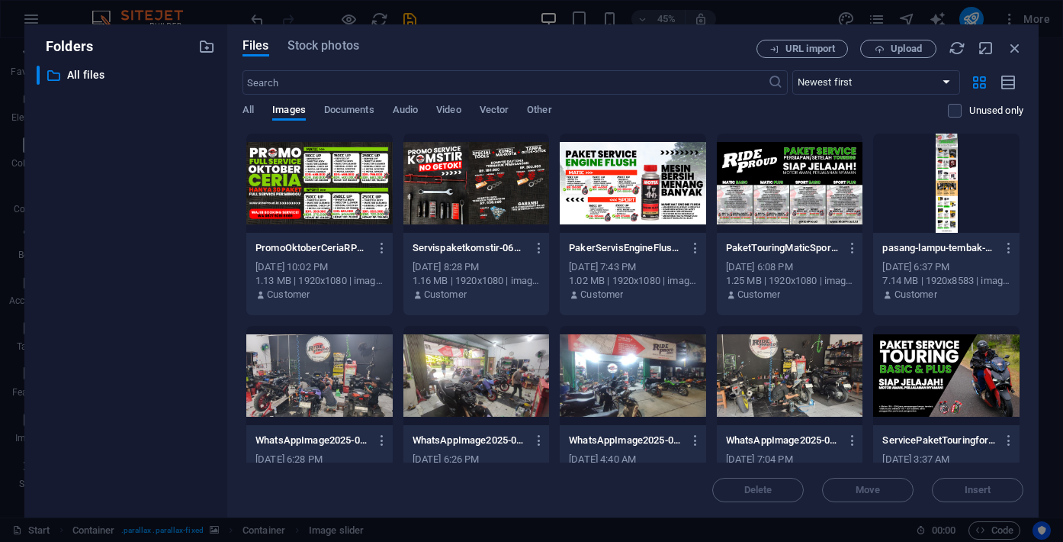
click at [1015, 51] on icon "button" at bounding box center [1015, 48] width 17 height 17
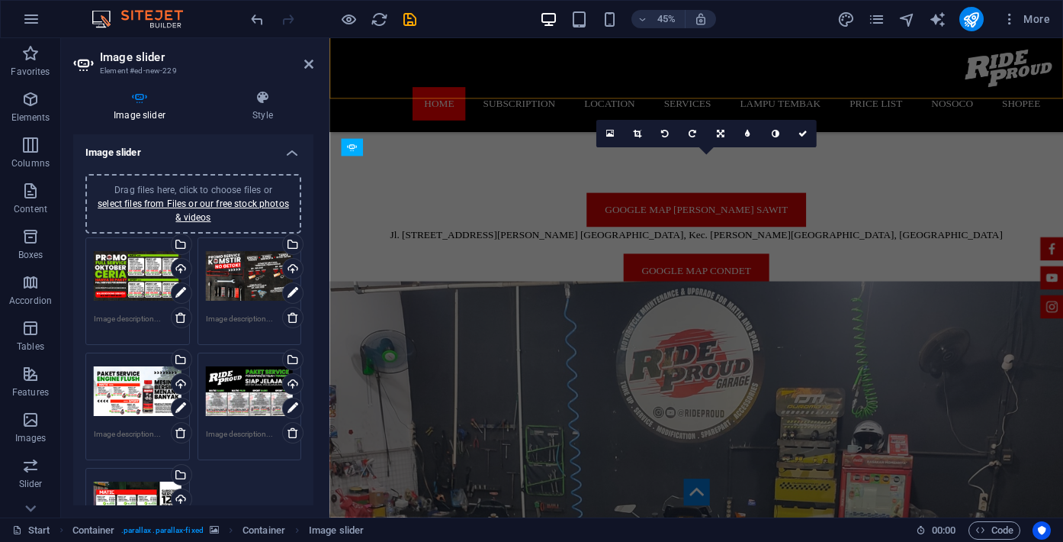
scroll to position [1091, 0]
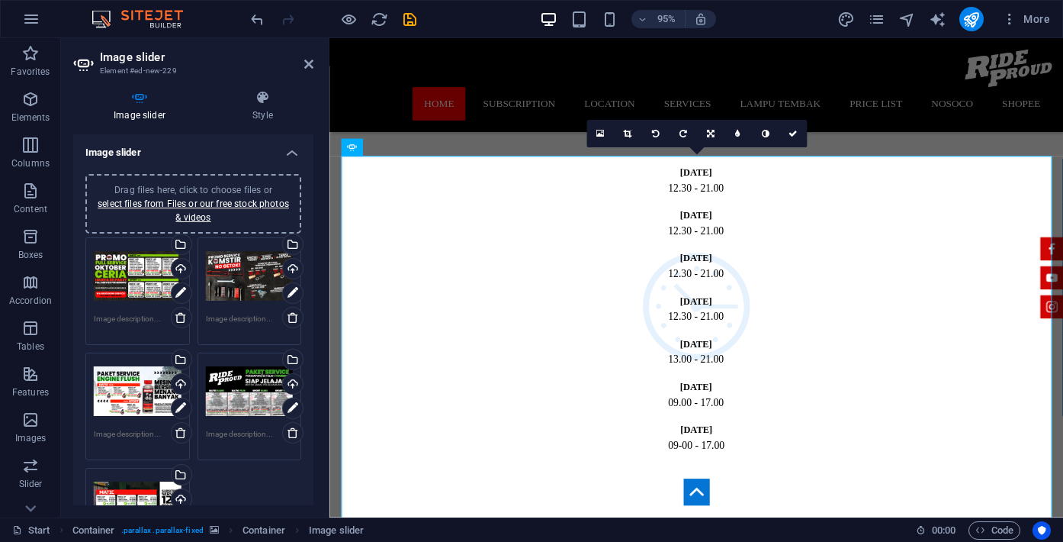
click at [290, 152] on h4 "Image slider" at bounding box center [193, 147] width 240 height 27
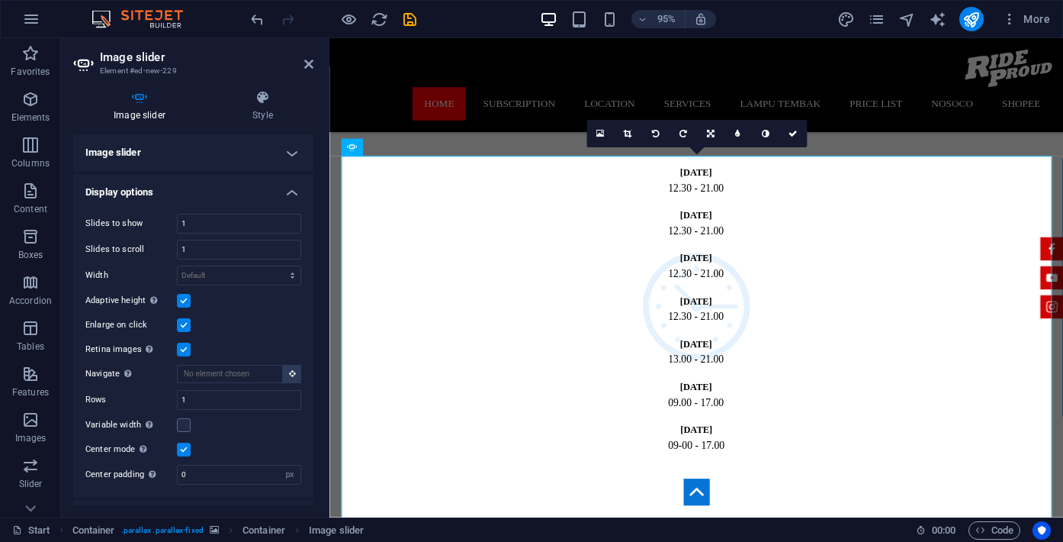
click at [290, 152] on h4 "Image slider" at bounding box center [193, 152] width 240 height 37
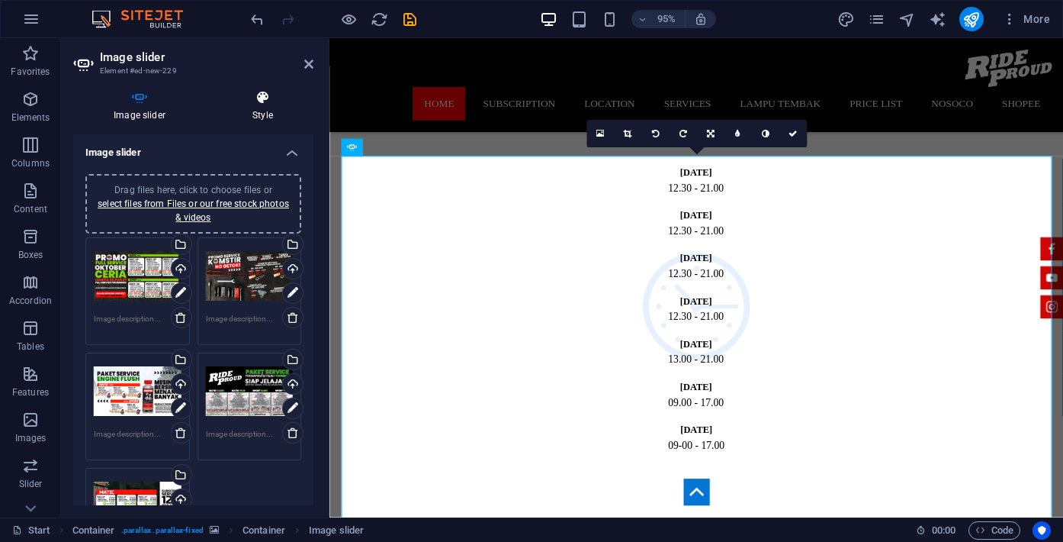
click at [262, 102] on icon at bounding box center [262, 97] width 101 height 15
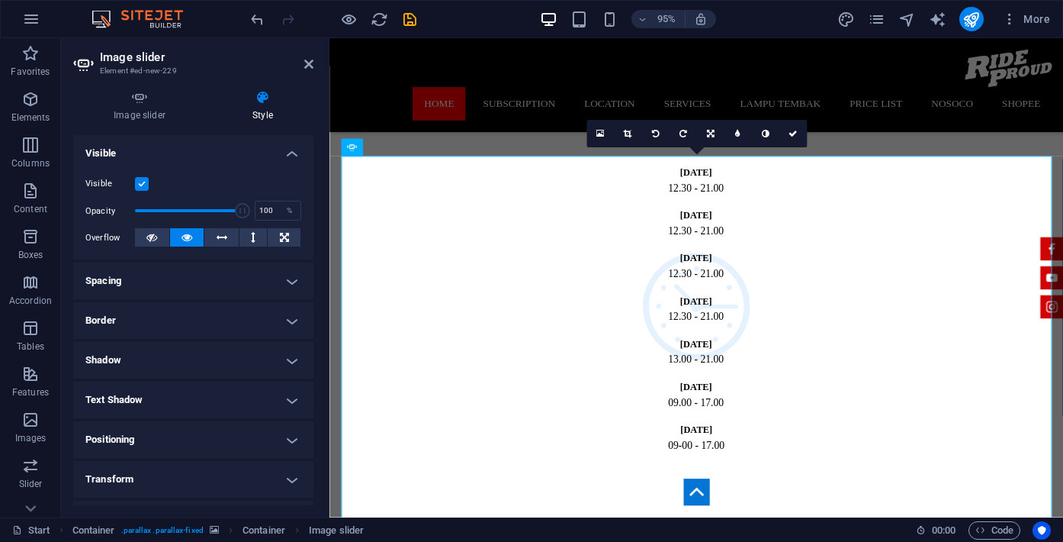
scroll to position [176, 0]
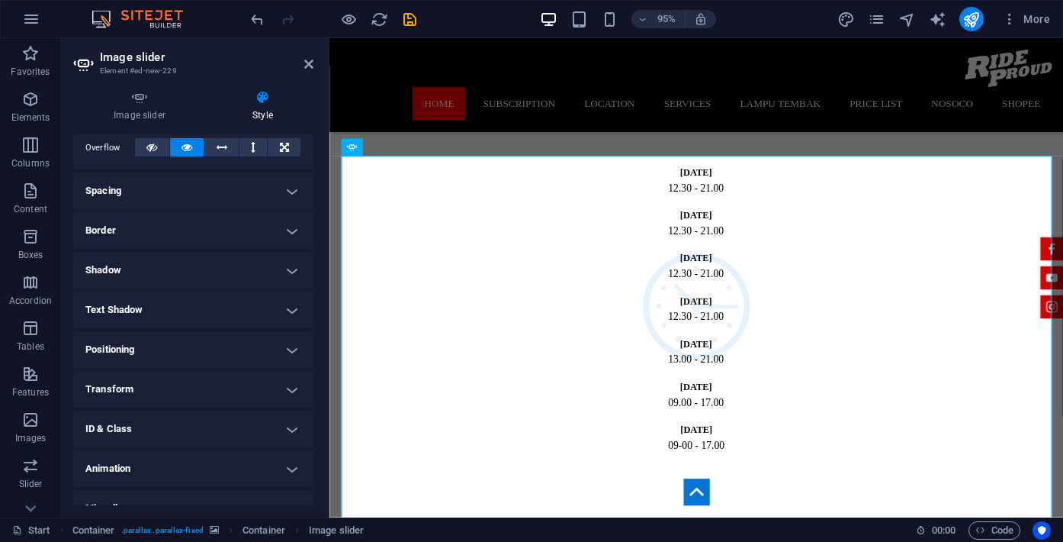
scroll to position [257, 0]
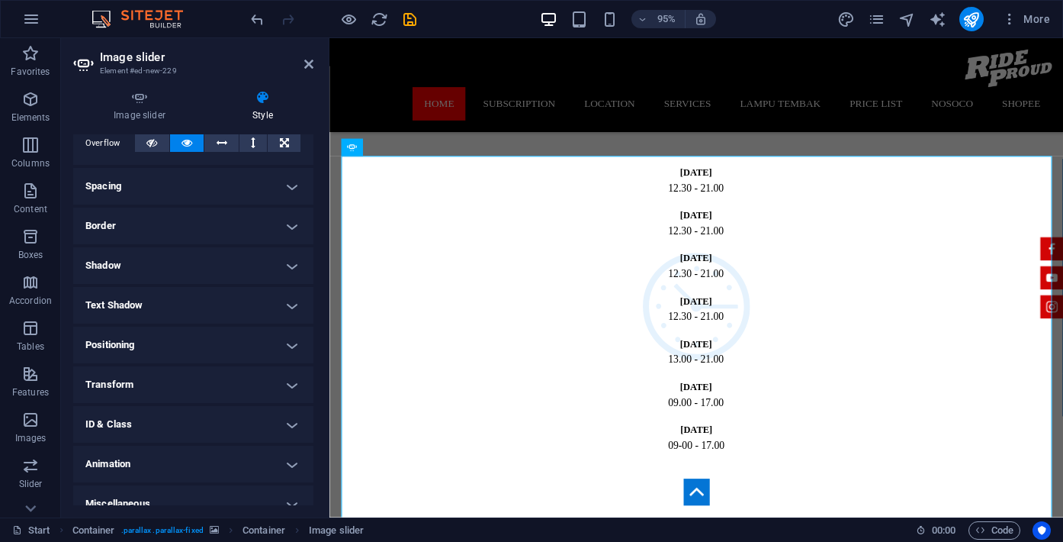
click at [232, 386] on h4 "Transform" at bounding box center [193, 384] width 240 height 37
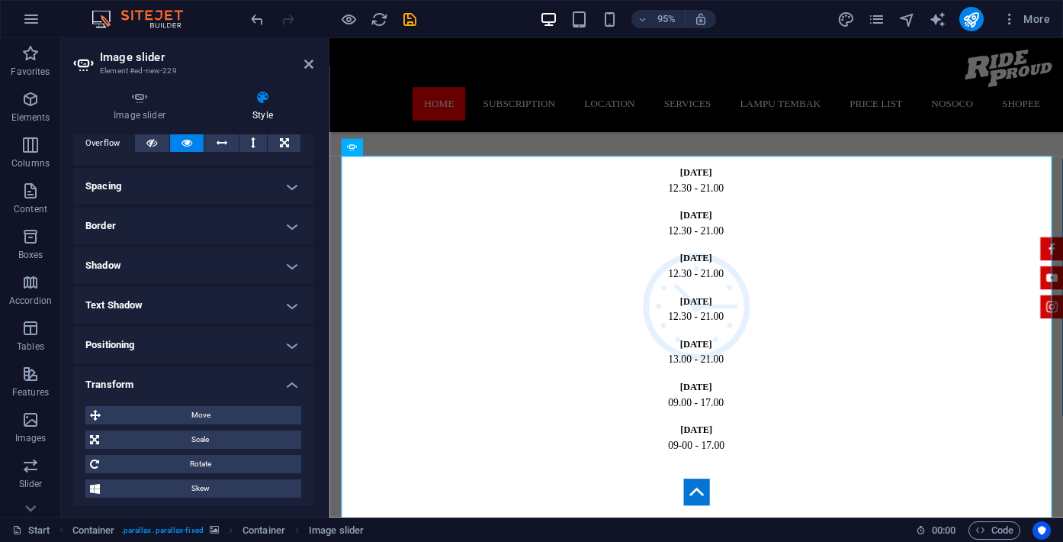
click at [232, 386] on h4 "Transform" at bounding box center [193, 379] width 240 height 27
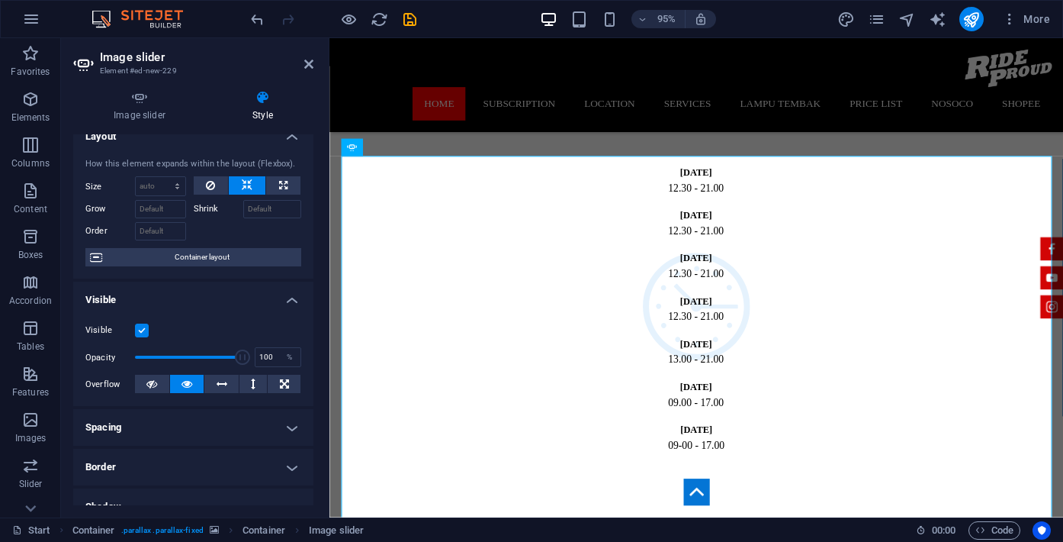
scroll to position [0, 0]
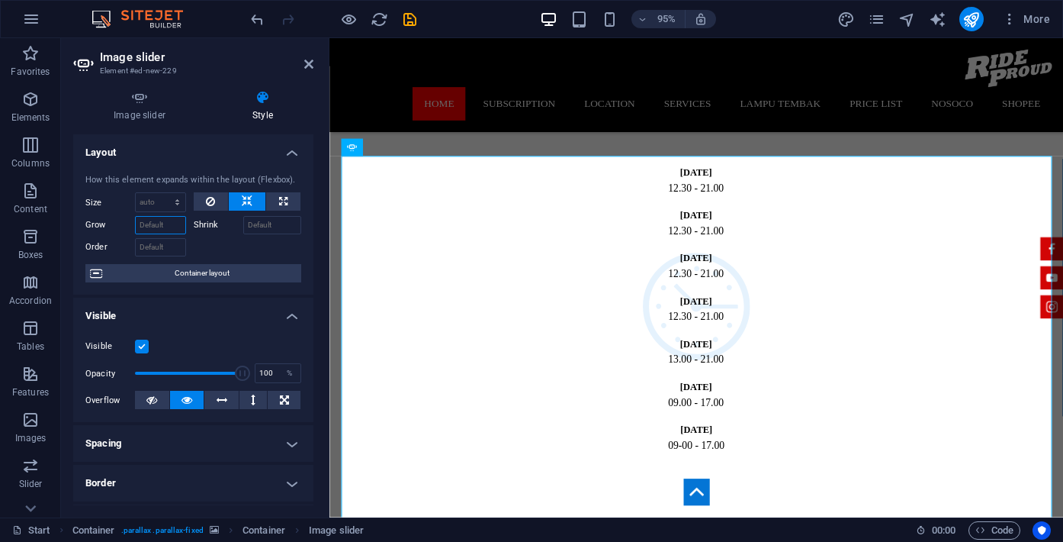
click at [168, 226] on input "Grow" at bounding box center [160, 225] width 51 height 18
click at [177, 202] on select "Default auto px % 1/1 1/2 1/3 1/4 1/5 1/6 1/7 1/8 1/9 1/10" at bounding box center [161, 202] width 50 height 18
select select "%"
click at [162, 193] on select "Default auto px % 1/1 1/2 1/3 1/4 1/5 1/6 1/7 1/8 1/9 1/10" at bounding box center [161, 202] width 50 height 18
click at [211, 246] on div at bounding box center [248, 245] width 108 height 22
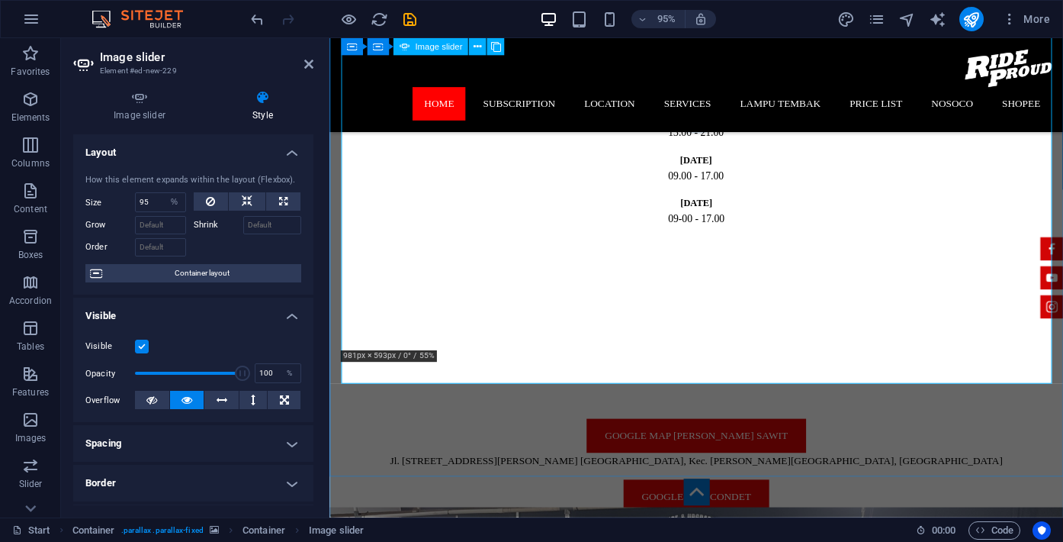
scroll to position [1323, 0]
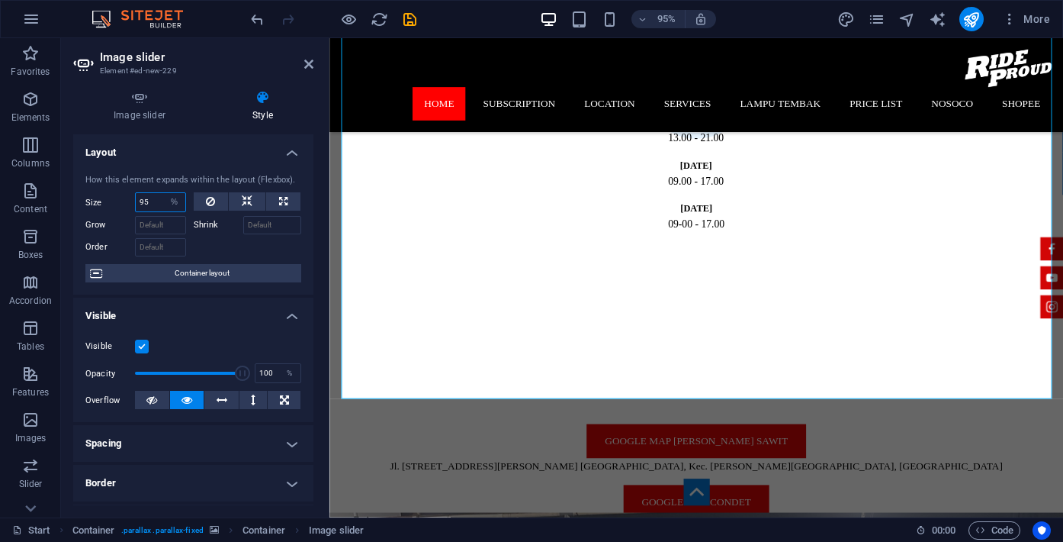
drag, startPoint x: 159, startPoint y: 203, endPoint x: 88, endPoint y: 203, distance: 71.7
click at [89, 203] on div "Size 95 Default auto px % 1/1 1/2 1/3 1/4 1/5 1/6 1/7 1/8 1/9 1/10" at bounding box center [135, 202] width 101 height 20
type input "100"
click at [180, 200] on select "Default auto px % 1/1 1/2 1/3 1/4 1/5 1/6 1/7 1/8 1/9 1/10" at bounding box center [174, 202] width 21 height 18
select select "2hdsnvjao98"
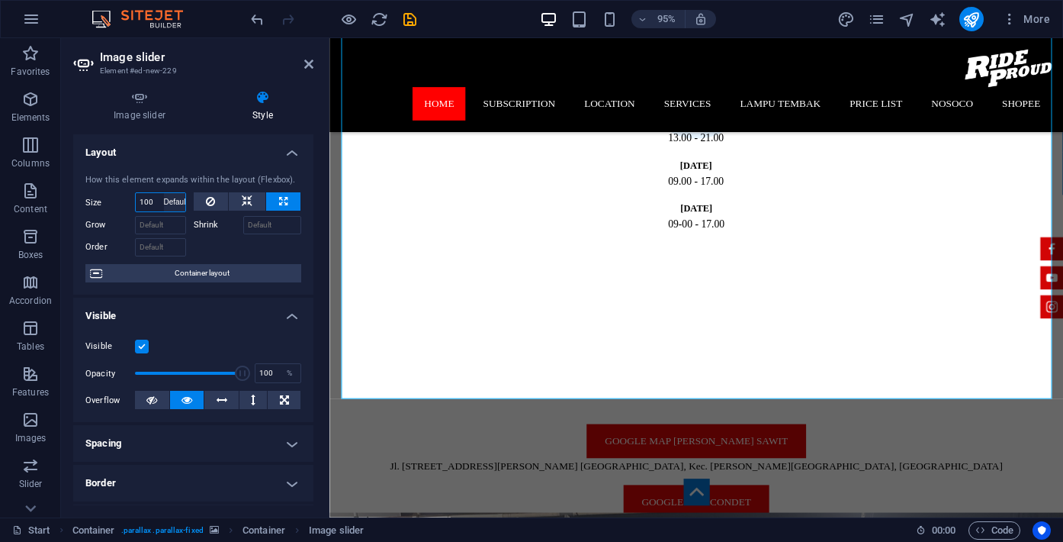
click at [164, 193] on select "Default auto px % 1/1 1/2 1/3 1/4 1/5 1/6 1/7 1/8 1/9 1/10" at bounding box center [174, 202] width 21 height 18
select select "DISABLED_OPTION_VALUE"
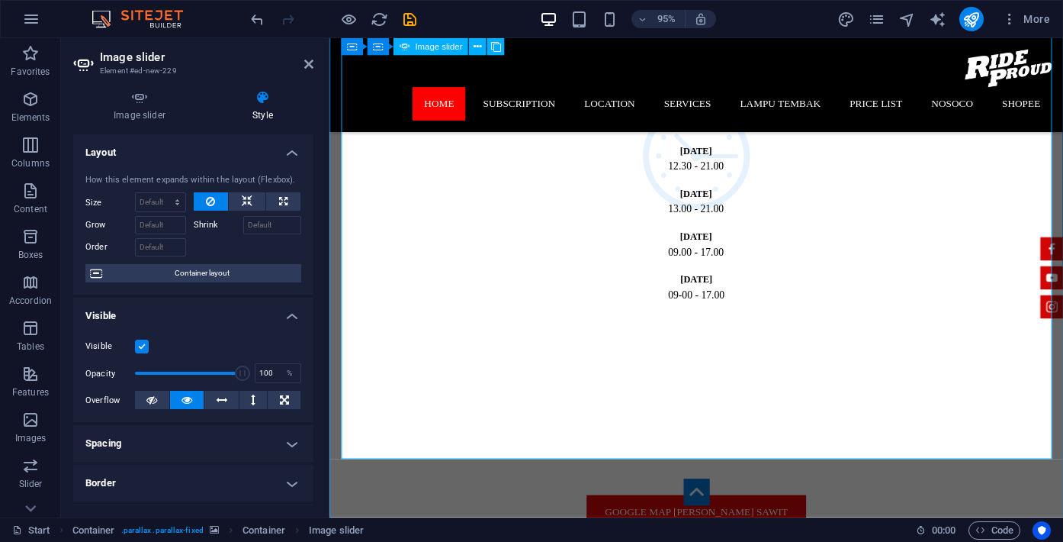
scroll to position [1240, 0]
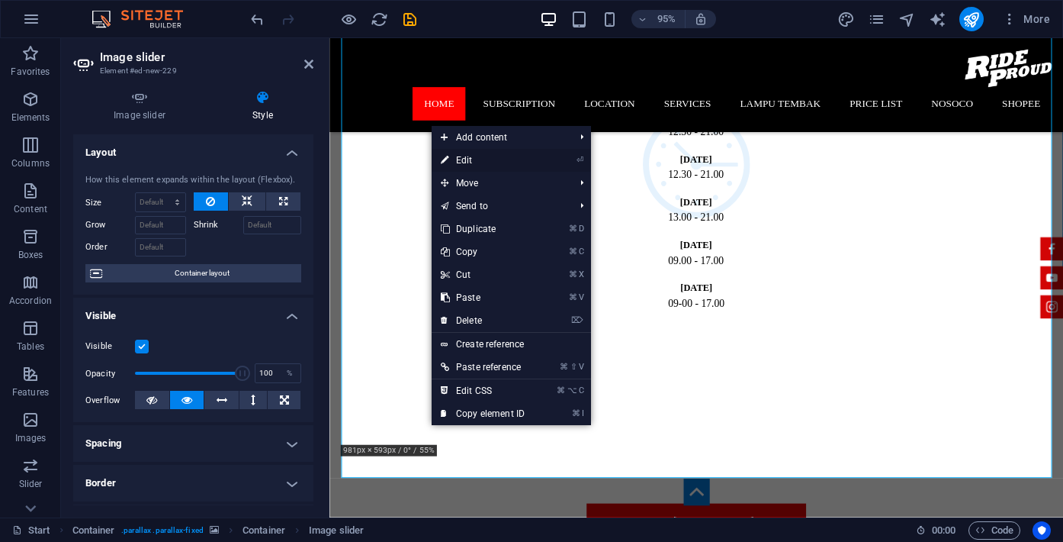
click at [472, 155] on link "⏎ Edit" at bounding box center [483, 160] width 102 height 23
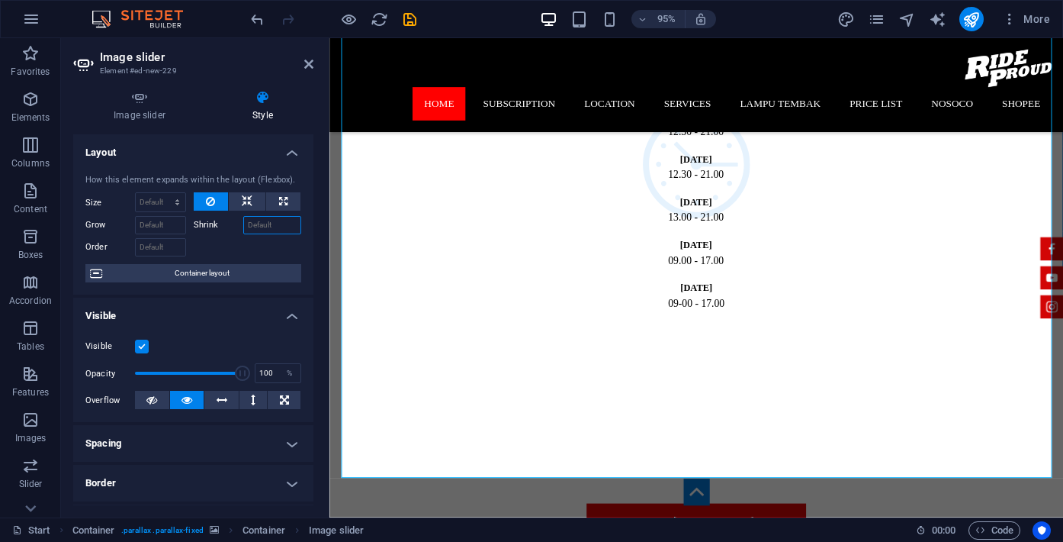
click at [262, 224] on input "Shrink" at bounding box center [272, 225] width 59 height 18
type input "96"
click at [239, 241] on div at bounding box center [248, 245] width 108 height 22
drag, startPoint x: 262, startPoint y: 226, endPoint x: 226, endPoint y: 226, distance: 35.9
click at [227, 226] on div "Shrink 96" at bounding box center [248, 225] width 108 height 18
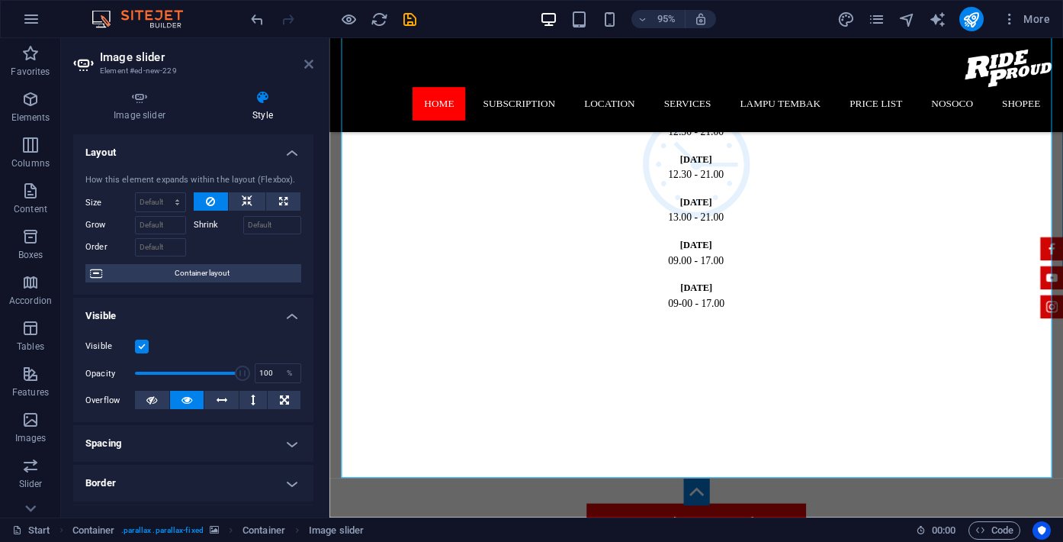
click at [307, 63] on icon at bounding box center [308, 64] width 9 height 12
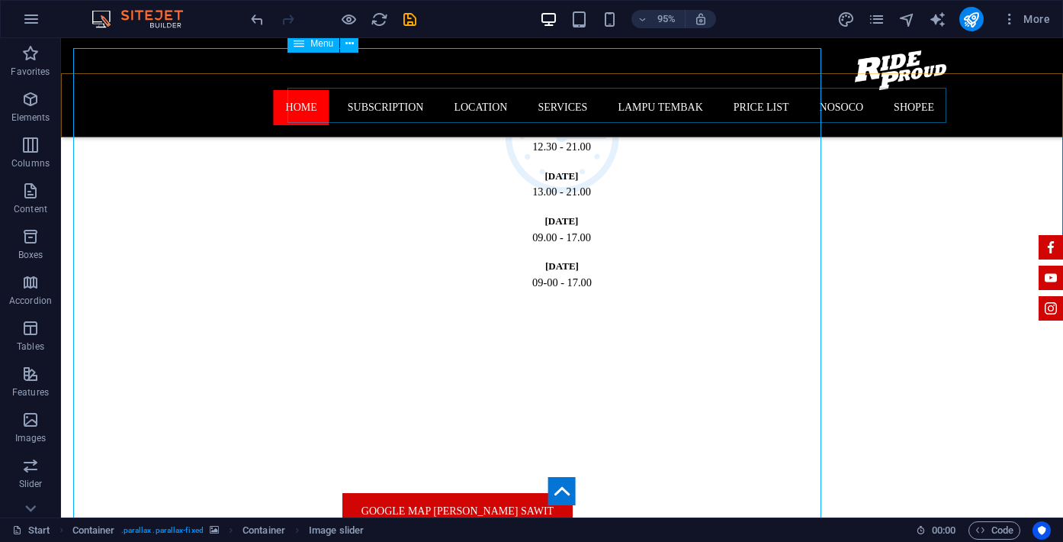
scroll to position [1205, 0]
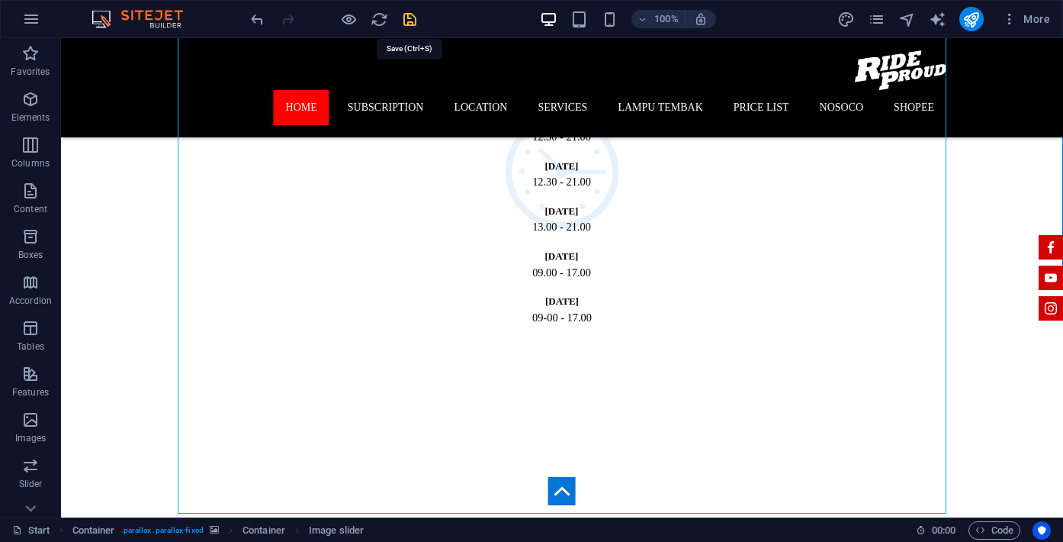
click at [409, 22] on icon "save" at bounding box center [410, 20] width 18 height 18
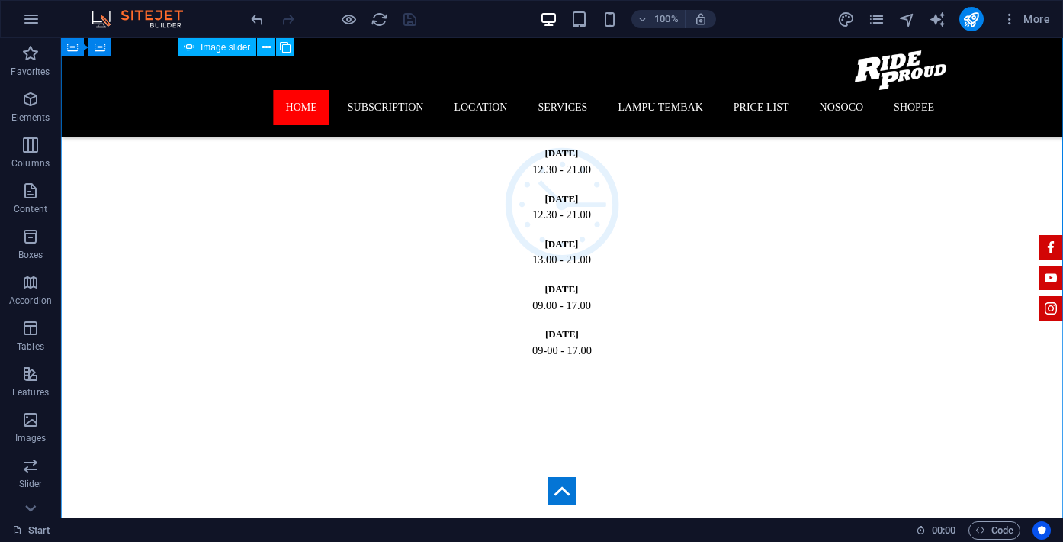
scroll to position [1168, 0]
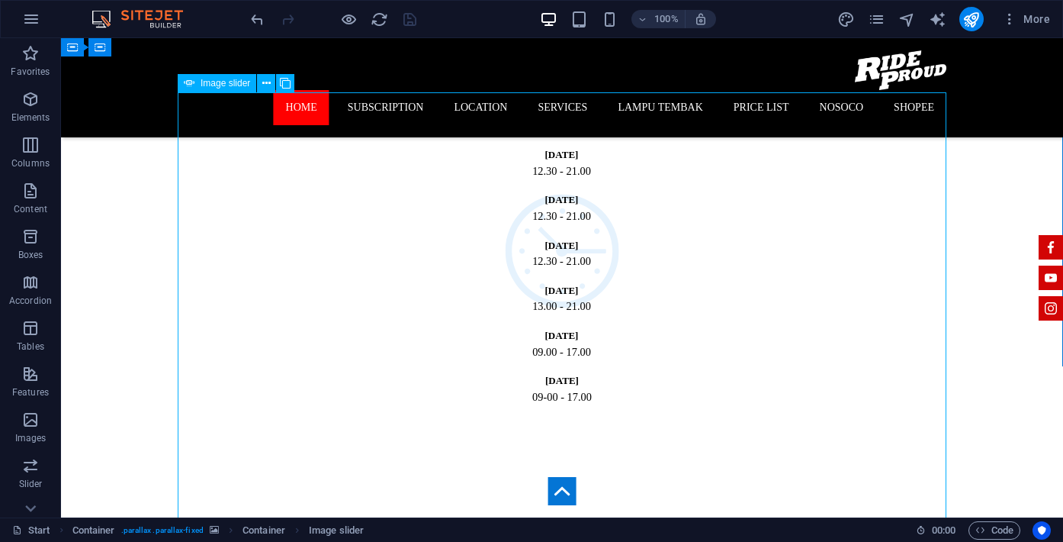
scroll to position [1127, 0]
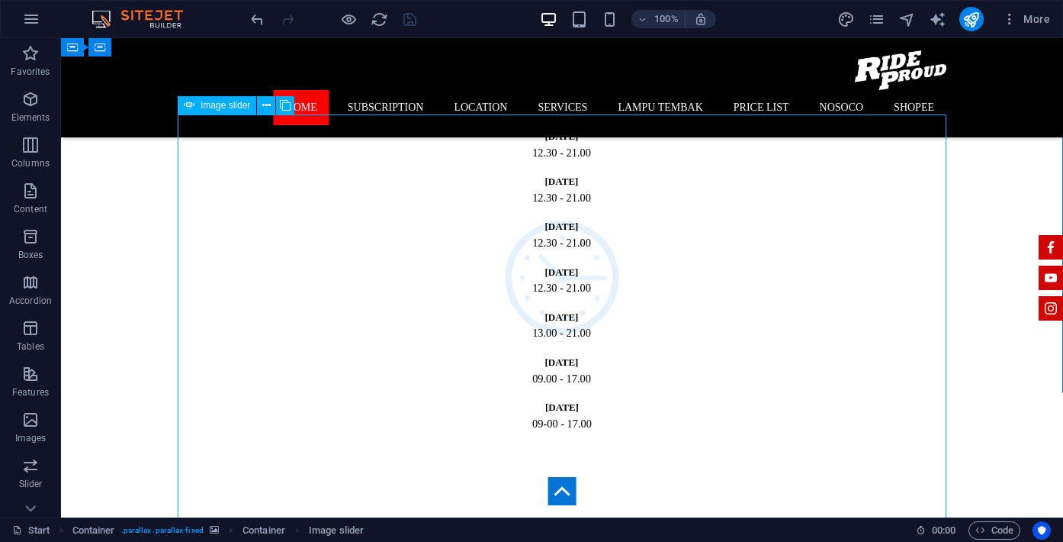
scroll to position [1098, 0]
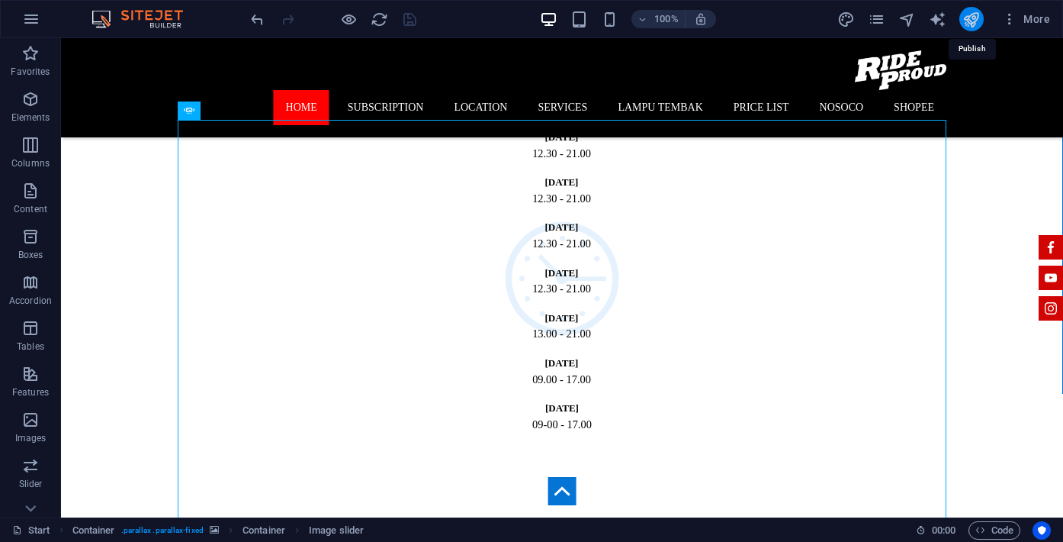
click at [970, 17] on icon "publish" at bounding box center [972, 20] width 18 height 18
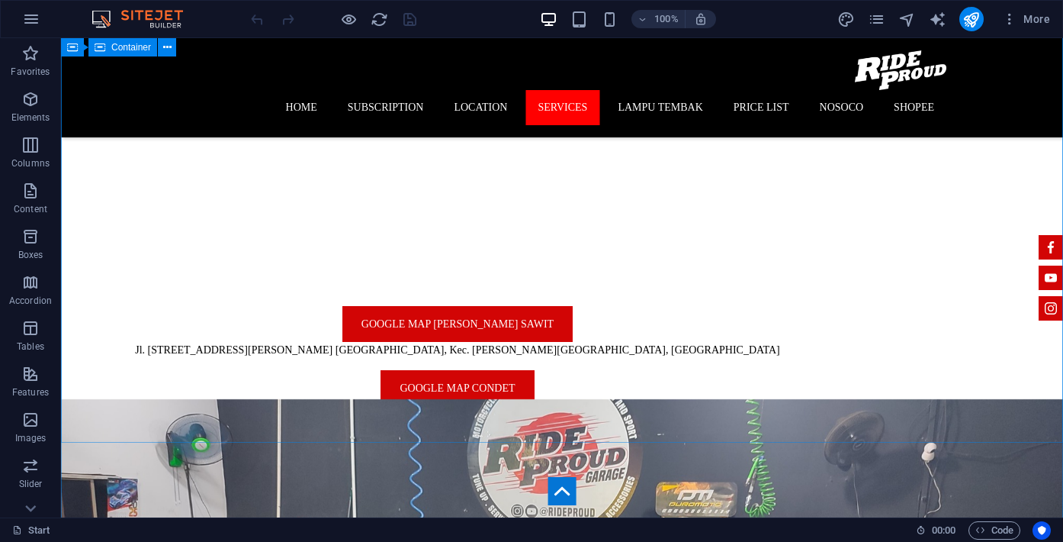
scroll to position [1429, 0]
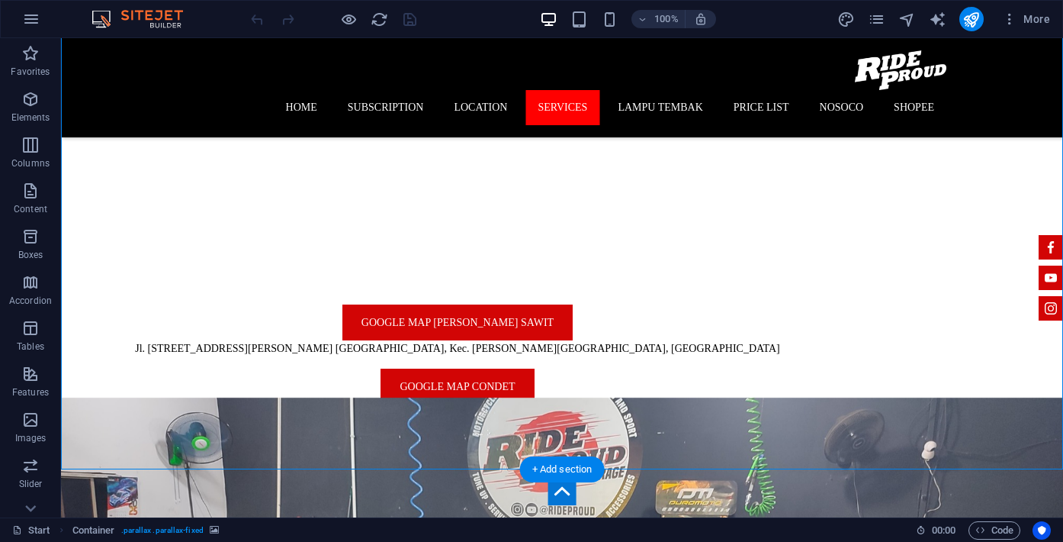
drag, startPoint x: 153, startPoint y: 414, endPoint x: 574, endPoint y: 266, distance: 445.6
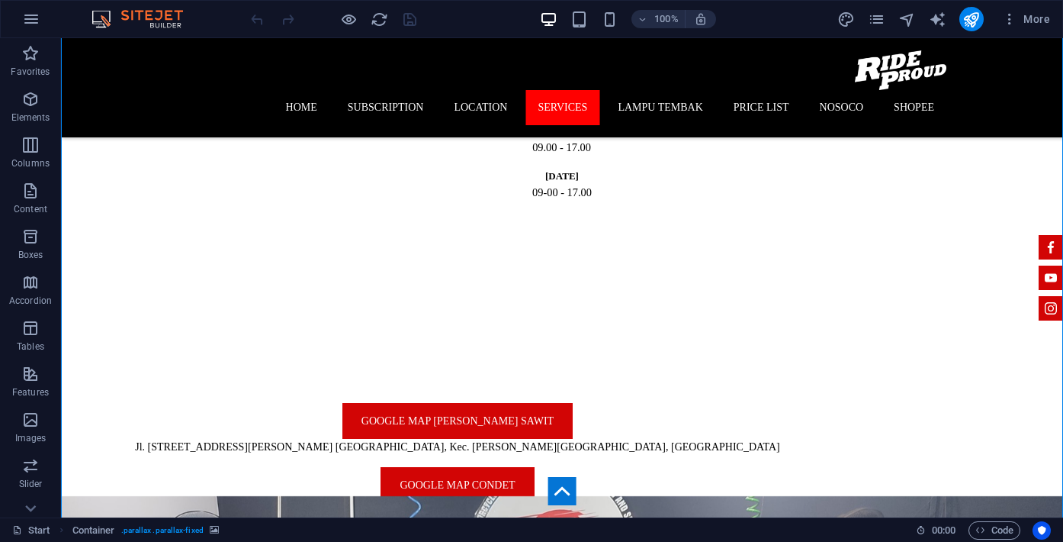
scroll to position [1305, 0]
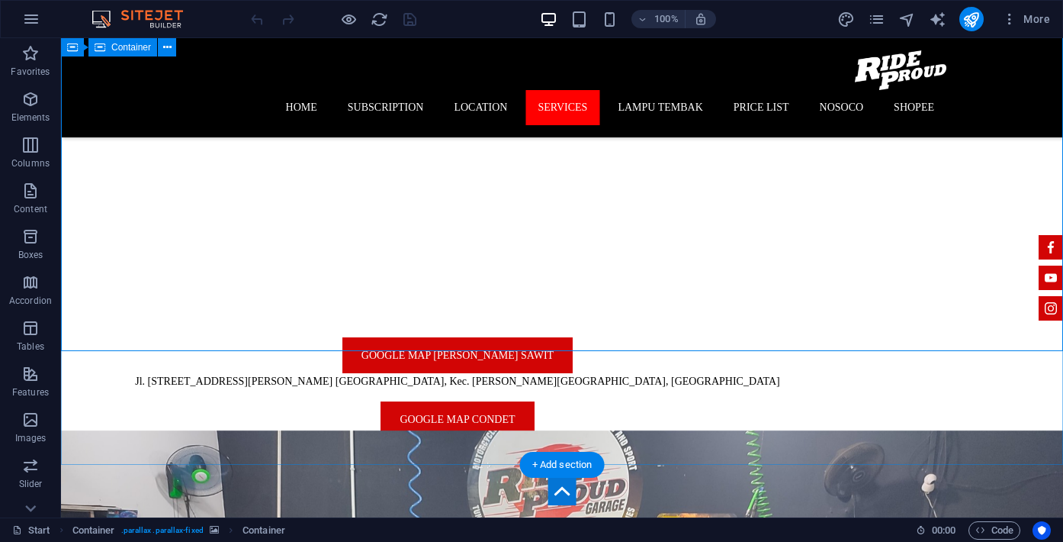
scroll to position [1459, 0]
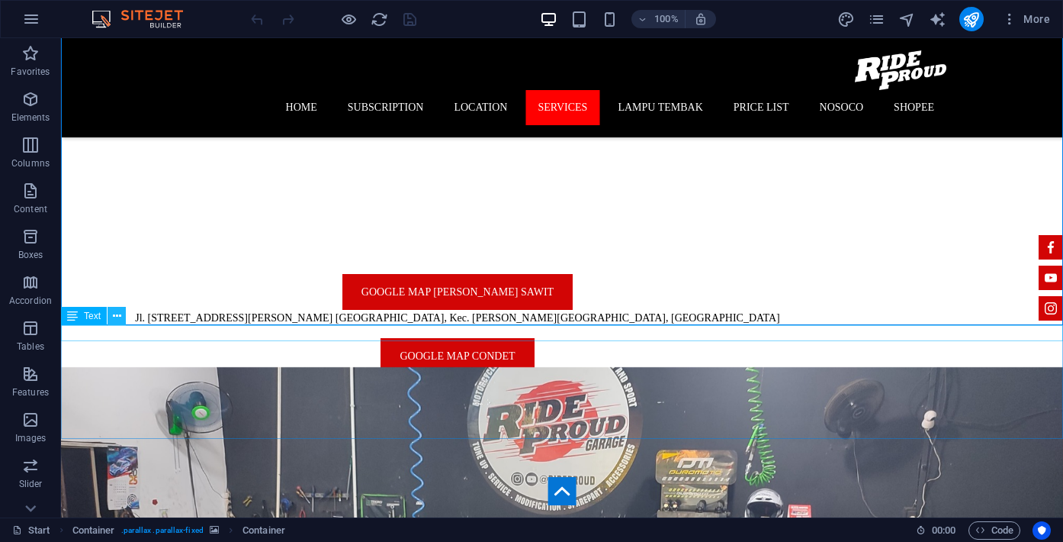
click at [117, 317] on icon at bounding box center [117, 316] width 8 height 16
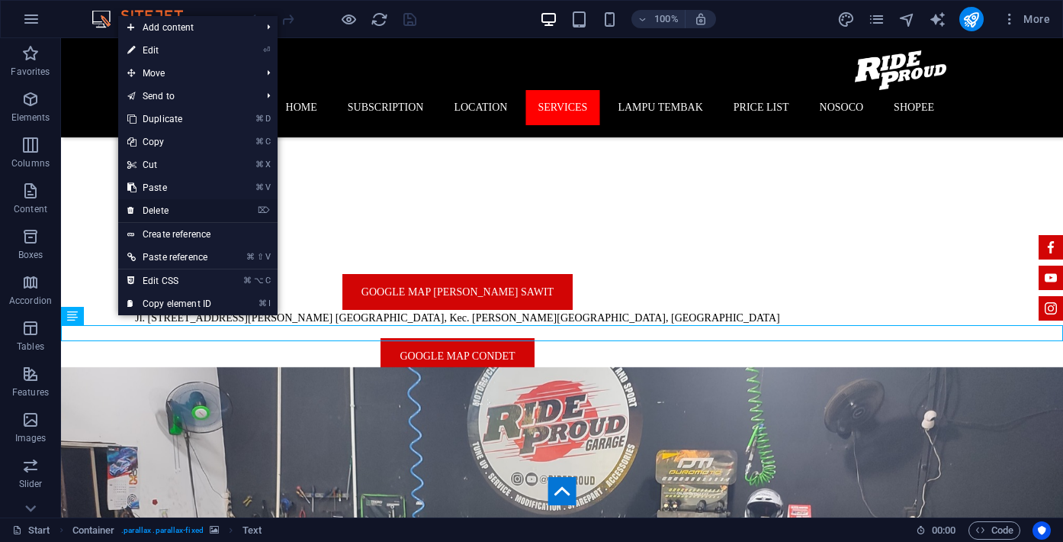
click at [162, 211] on link "⌦ Delete" at bounding box center [169, 210] width 102 height 23
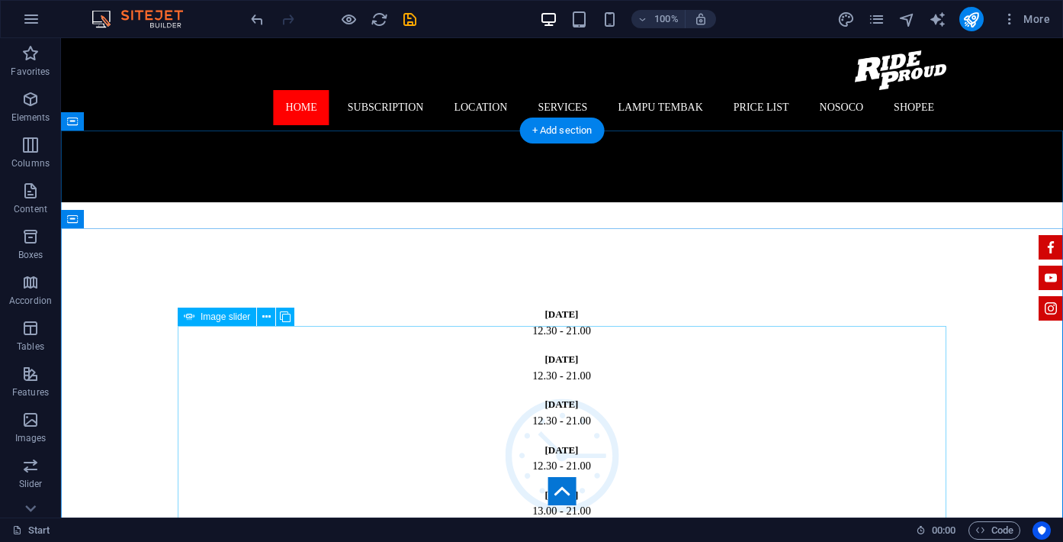
scroll to position [889, 0]
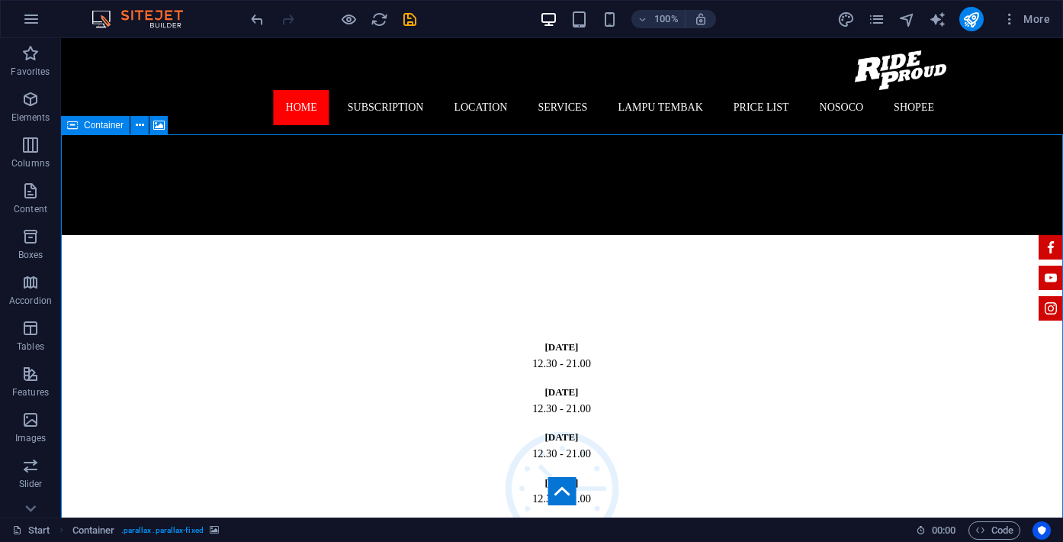
click at [105, 124] on span "Container" at bounding box center [104, 125] width 40 height 9
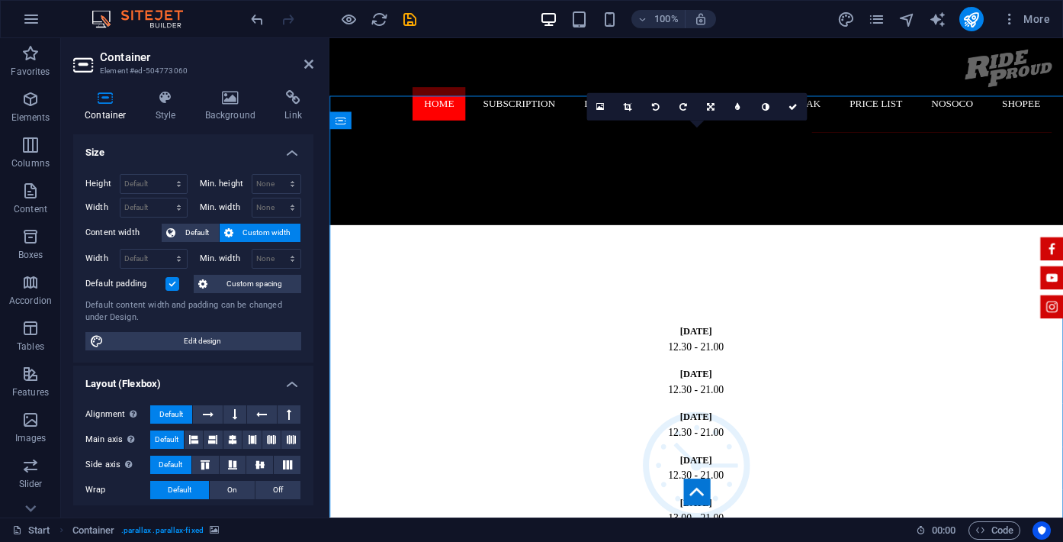
scroll to position [924, 0]
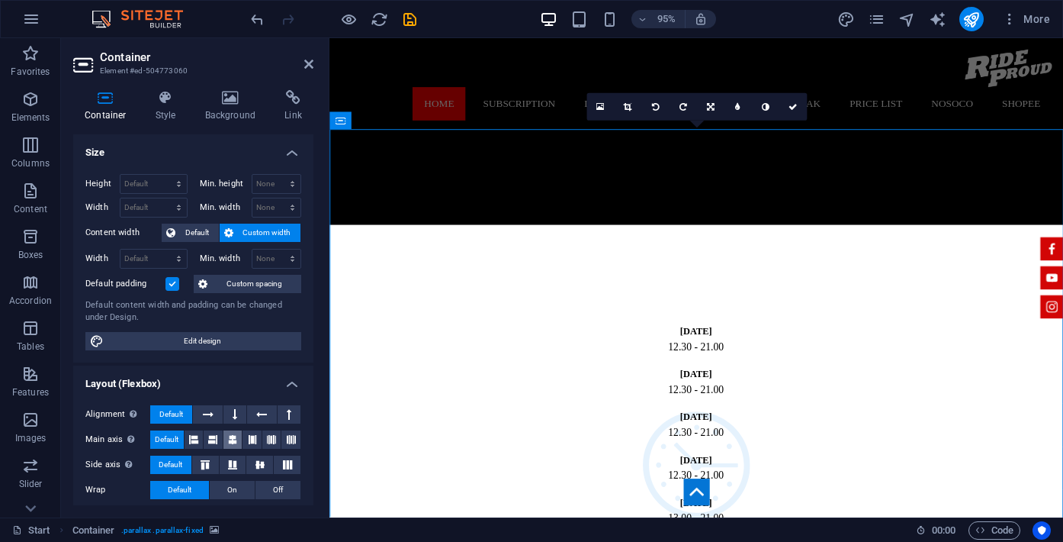
click at [233, 441] on icon at bounding box center [232, 439] width 9 height 18
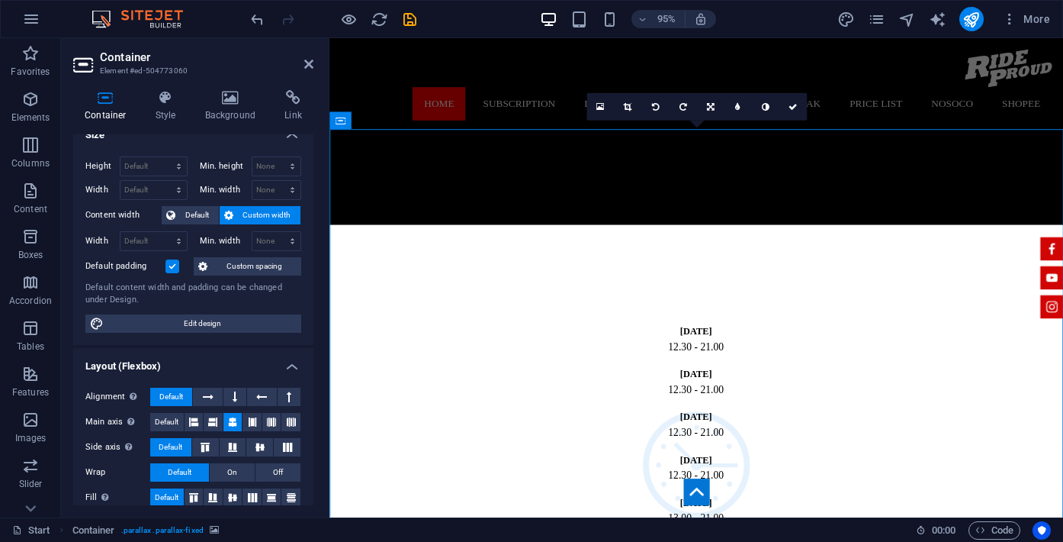
scroll to position [0, 0]
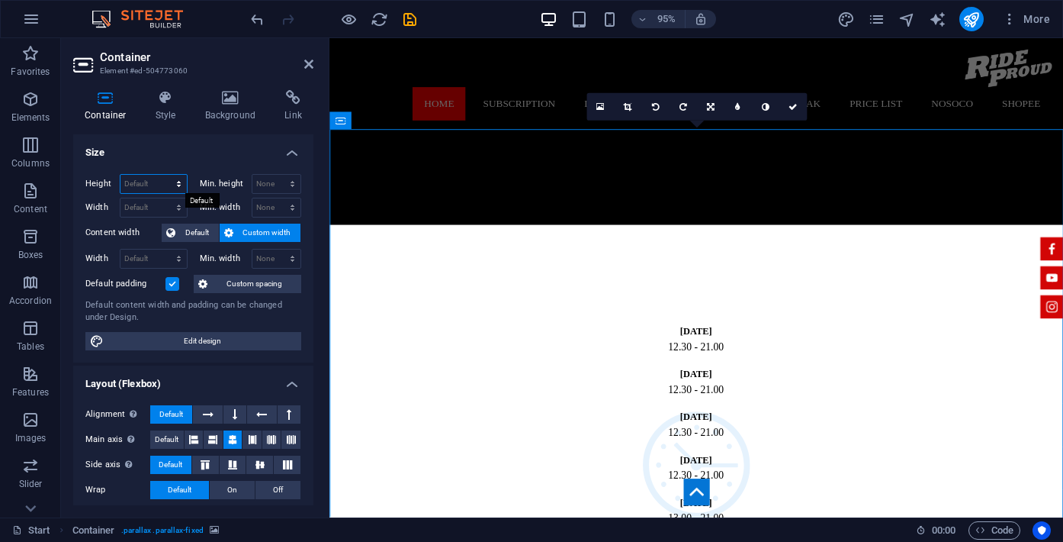
click at [161, 184] on select "Default px rem % vh vw" at bounding box center [154, 184] width 66 height 18
select select "px"
click at [163, 175] on select "Default px rem % vh vw" at bounding box center [154, 184] width 66 height 18
drag, startPoint x: 162, startPoint y: 183, endPoint x: 102, endPoint y: 185, distance: 59.5
click at [102, 185] on div "Height 1091 Default px rem % vh vw" at bounding box center [136, 184] width 102 height 20
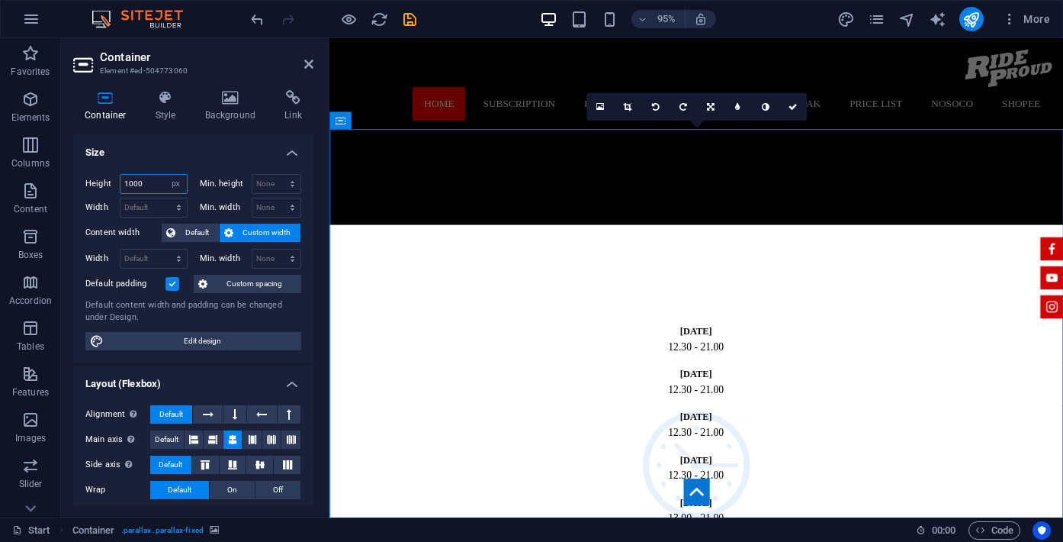
type input "1000"
click at [310, 66] on icon at bounding box center [308, 64] width 9 height 12
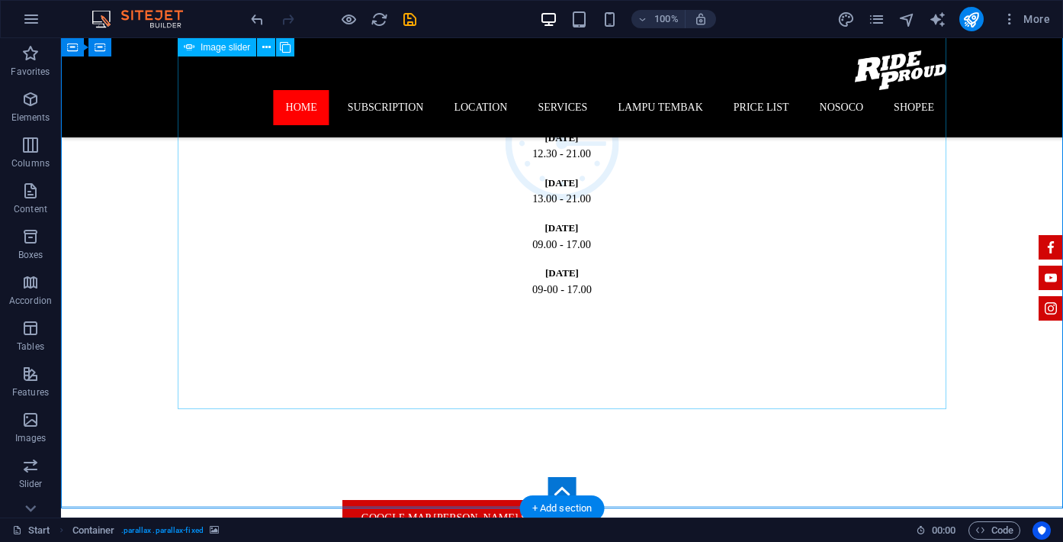
scroll to position [1221, 0]
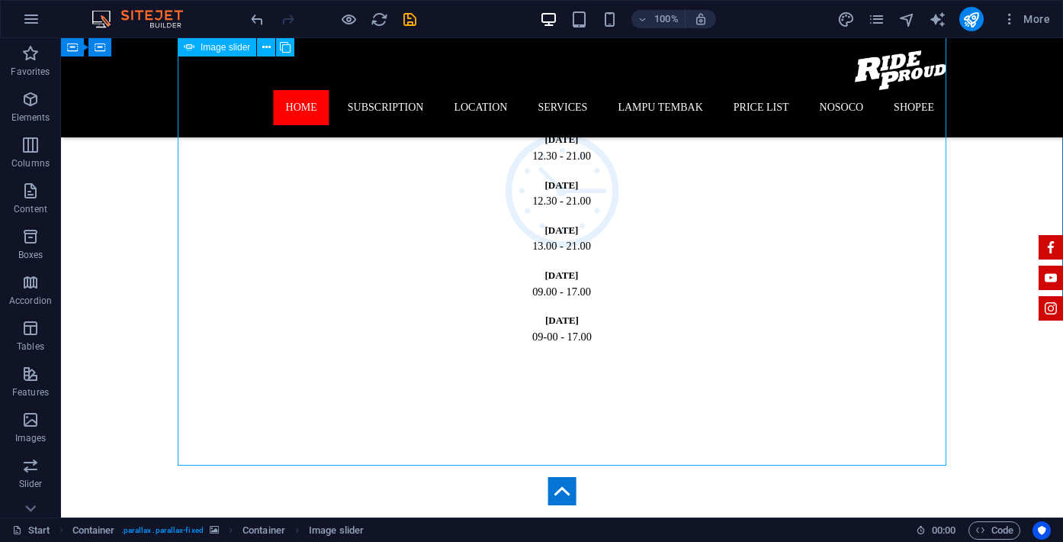
select select "px"
select select "ms"
select select "s"
select select "progressive"
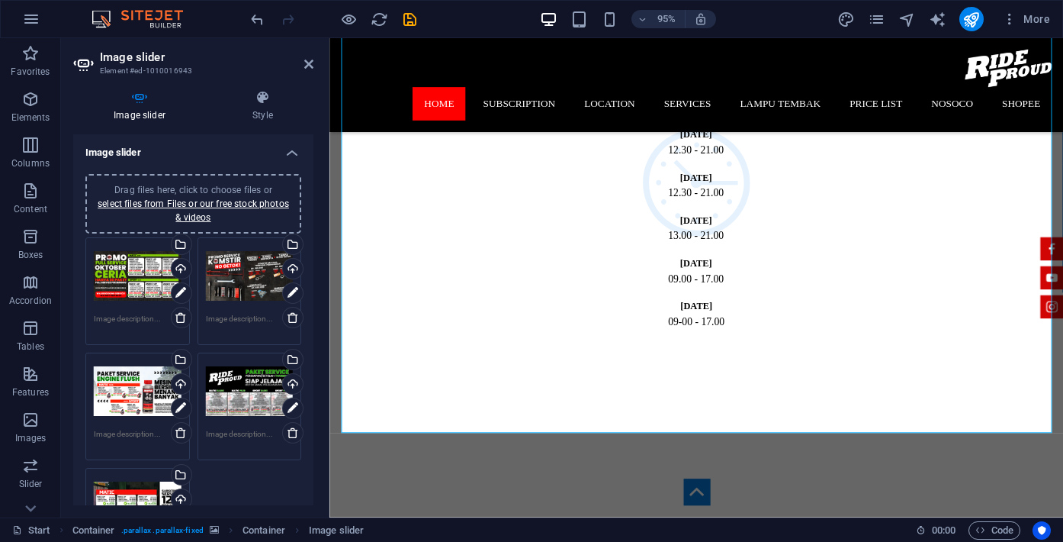
scroll to position [1256, 0]
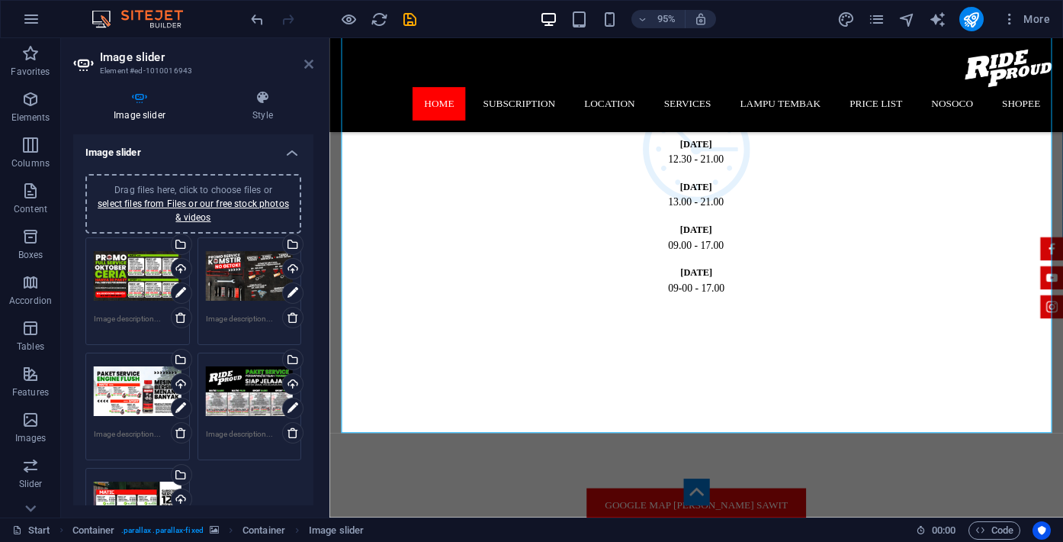
click at [310, 60] on icon at bounding box center [308, 64] width 9 height 12
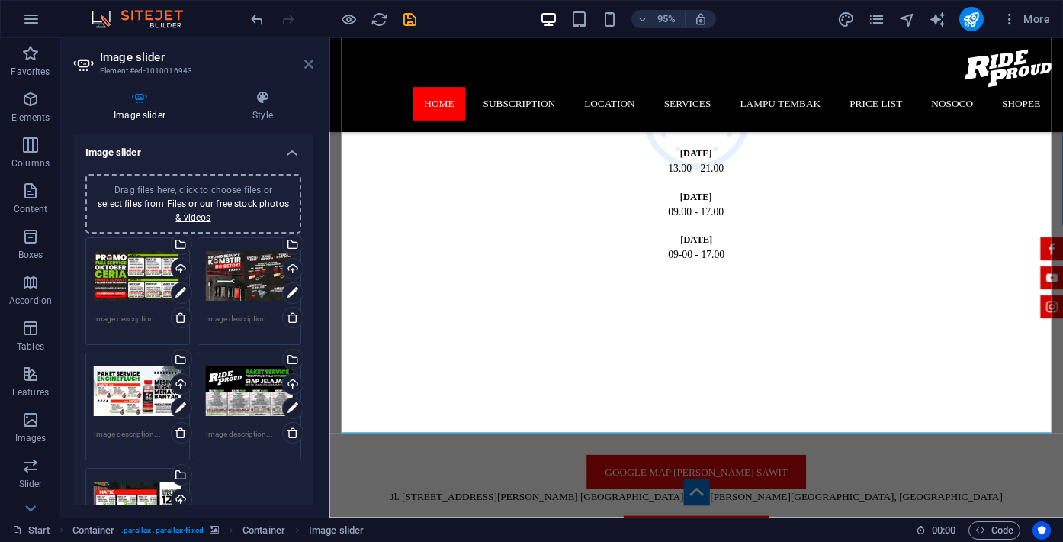
scroll to position [1221, 0]
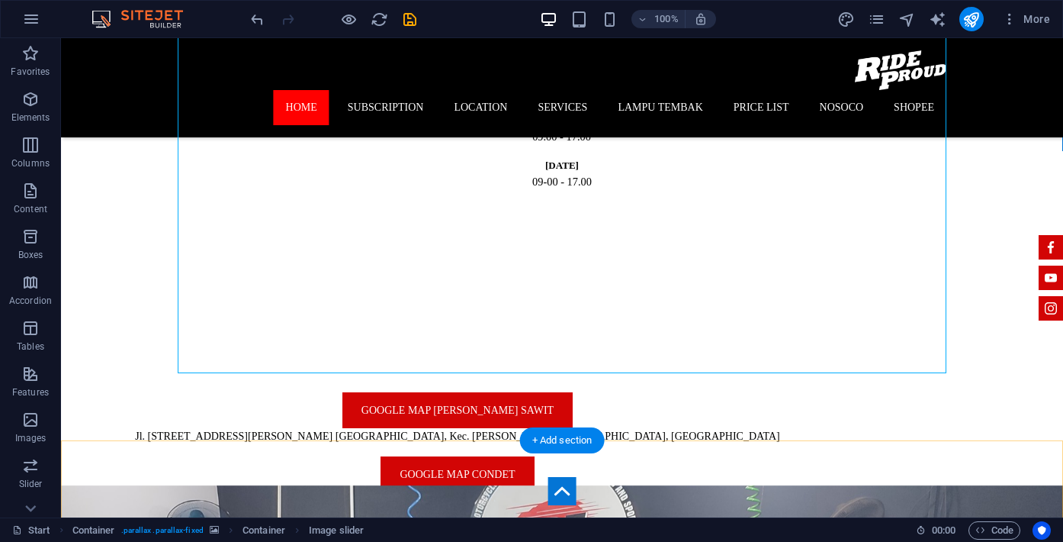
scroll to position [1336, 0]
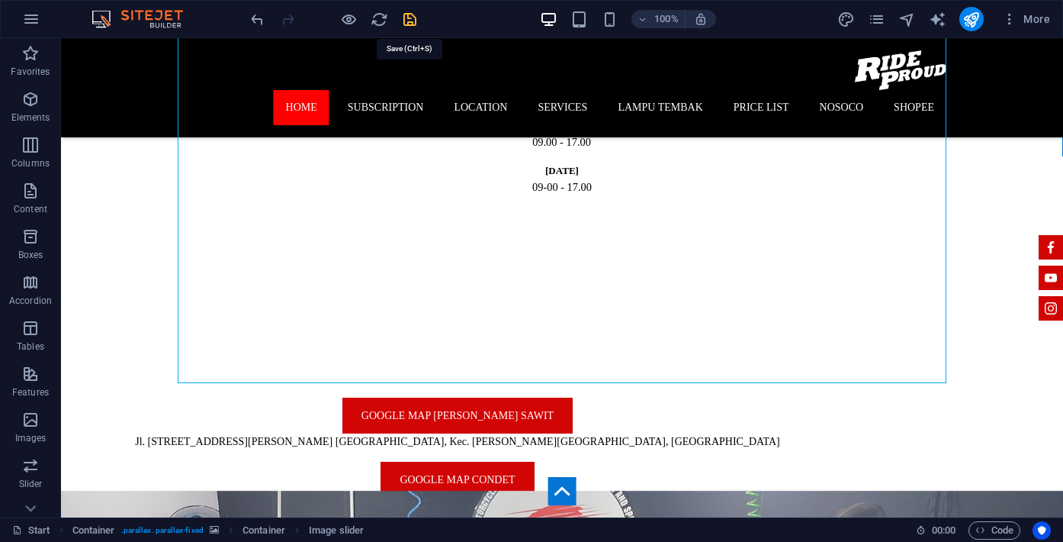
click at [410, 21] on icon "save" at bounding box center [410, 20] width 18 height 18
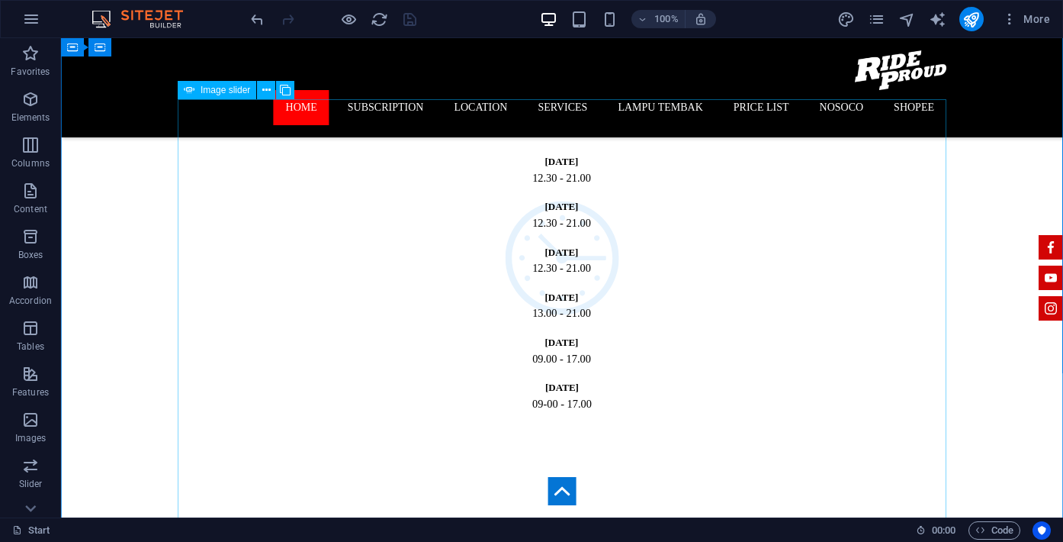
scroll to position [1120, 0]
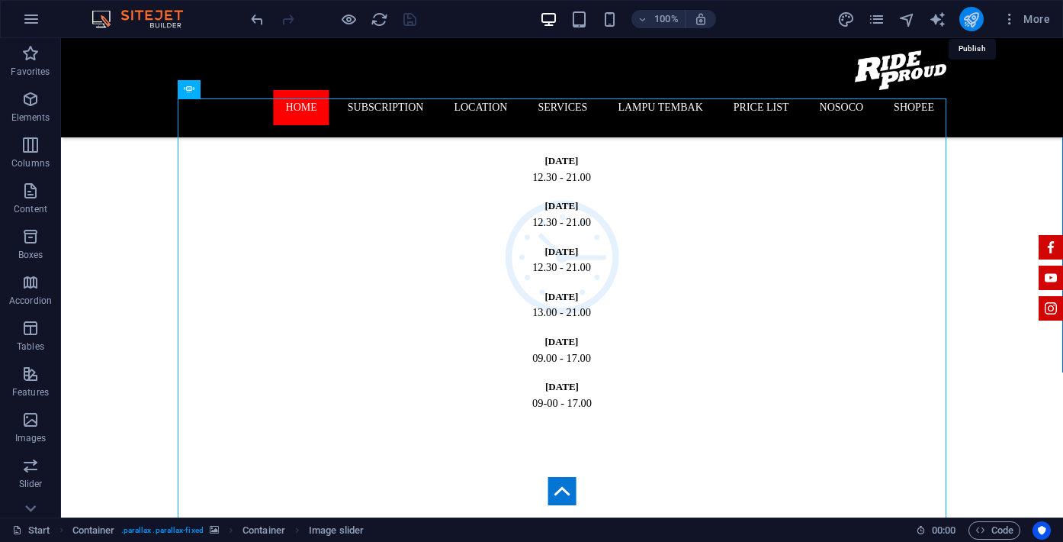
click at [966, 18] on icon "publish" at bounding box center [972, 20] width 18 height 18
